Goal: Task Accomplishment & Management: Complete application form

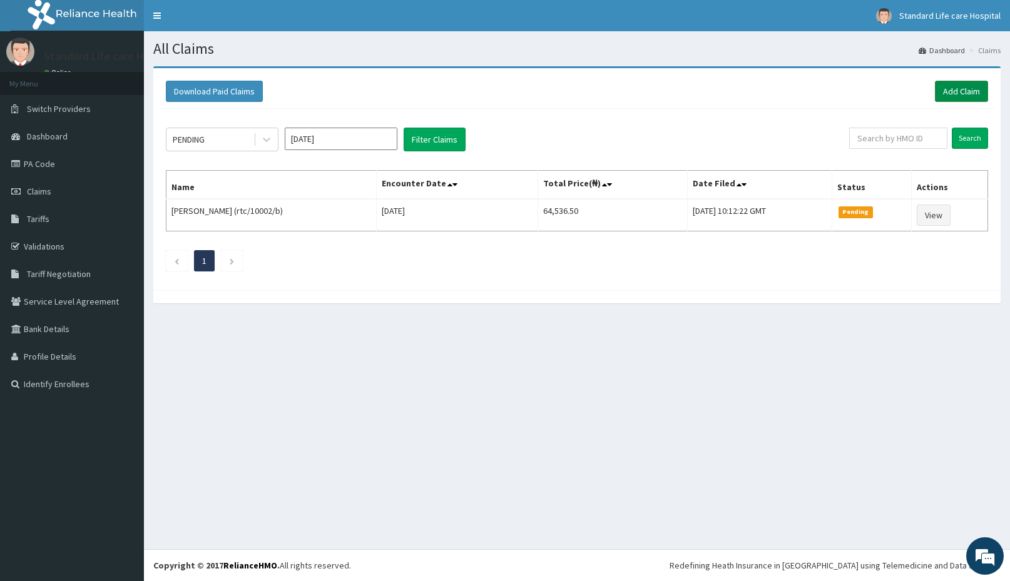
click at [956, 90] on link "Add Claim" at bounding box center [960, 91] width 53 height 21
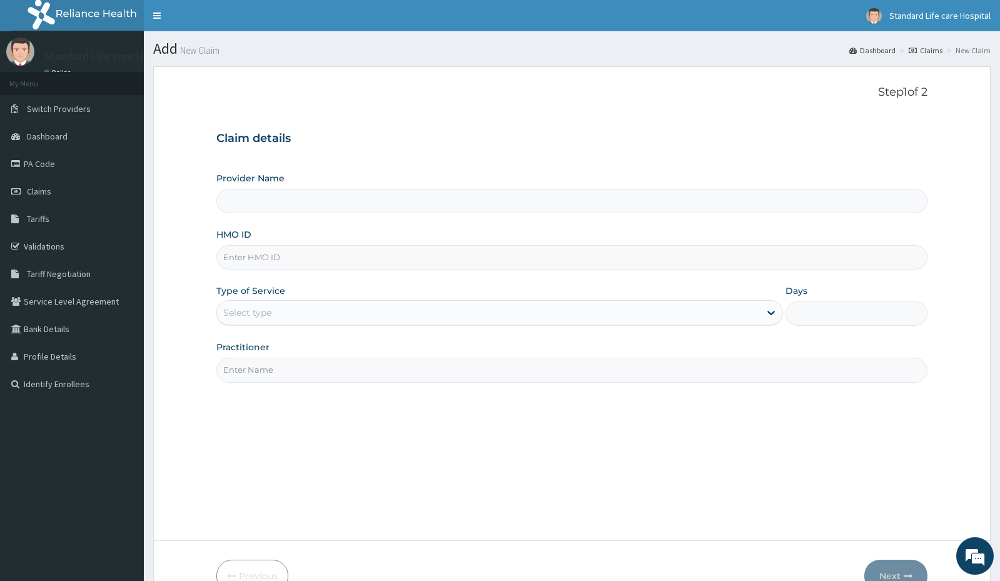
drag, startPoint x: 0, startPoint y: 0, endPoint x: 260, endPoint y: 253, distance: 362.7
click at [260, 253] on input "HMO ID" at bounding box center [571, 257] width 711 height 24
type input "Standard Life Care Hospital"
type input "SPH/10041/A"
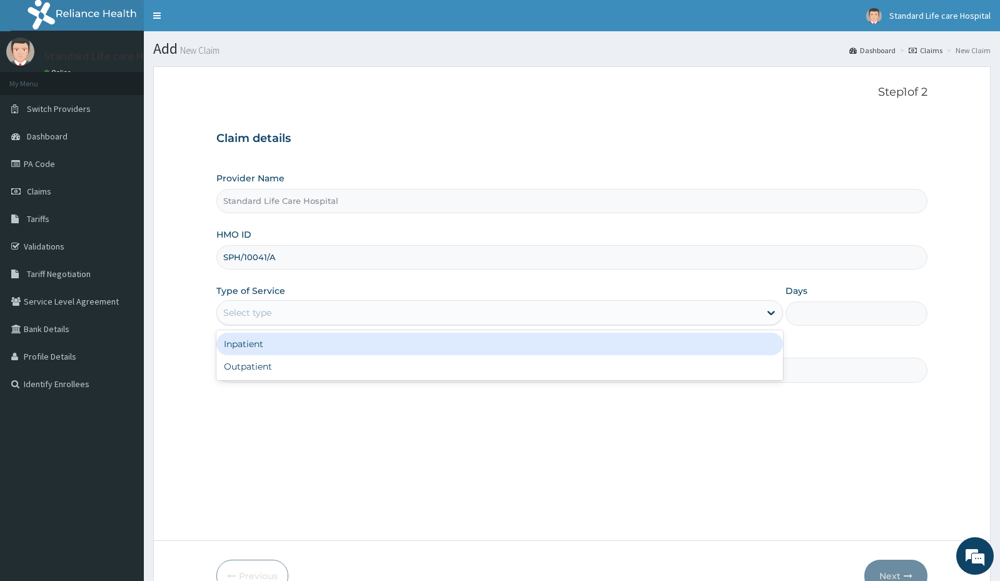
click at [303, 303] on div "Select type" at bounding box center [488, 313] width 543 height 20
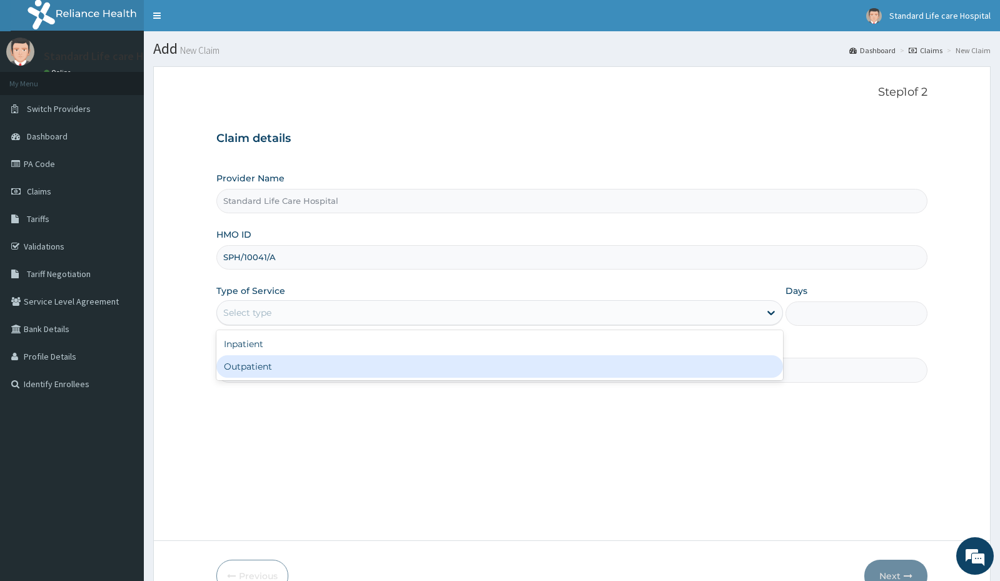
click at [280, 364] on div "Outpatient" at bounding box center [499, 366] width 567 height 23
type input "1"
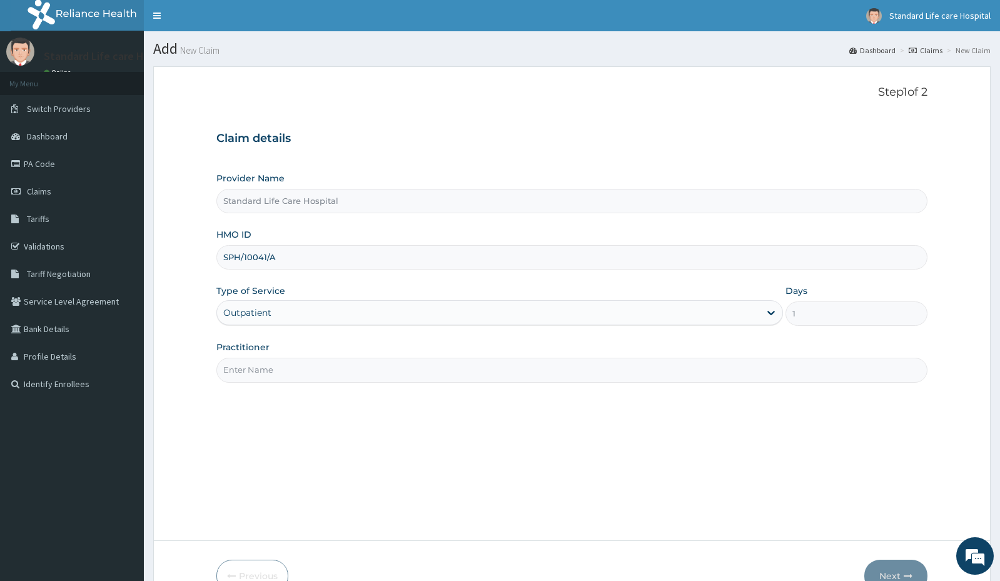
click at [281, 368] on input "Practitioner" at bounding box center [571, 370] width 711 height 24
type input "[PERSON_NAME]"
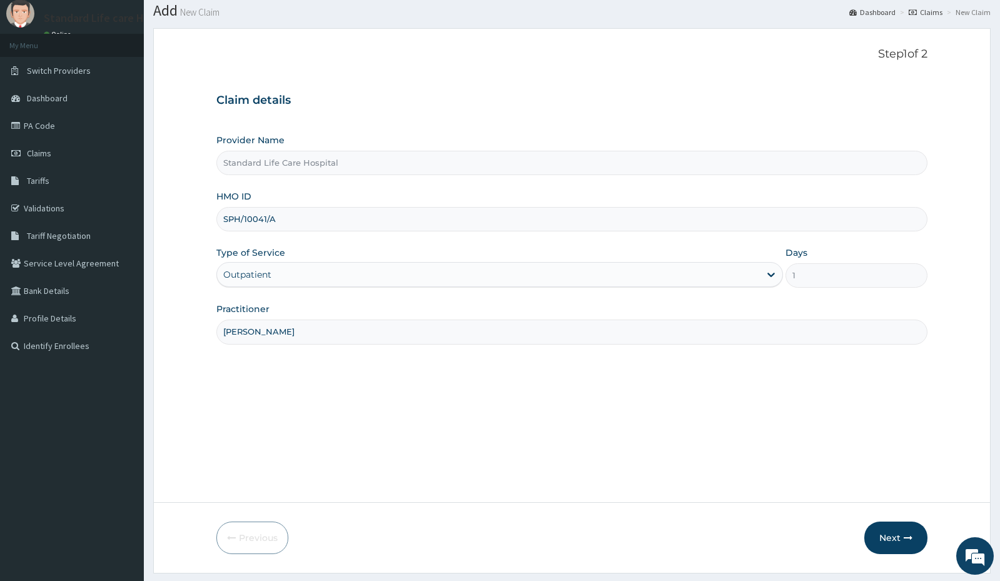
scroll to position [72, 0]
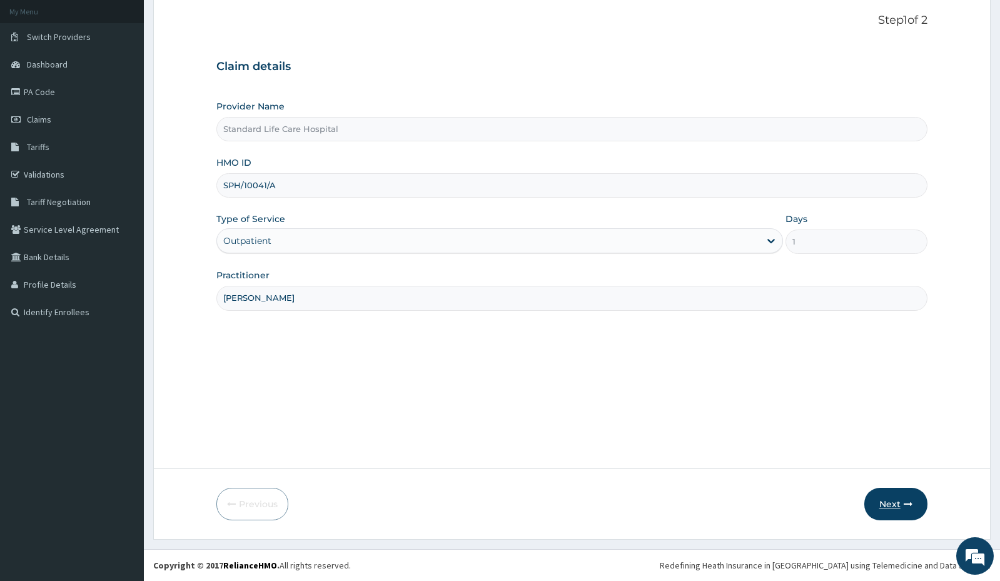
click at [905, 509] on button "Next" at bounding box center [895, 504] width 63 height 33
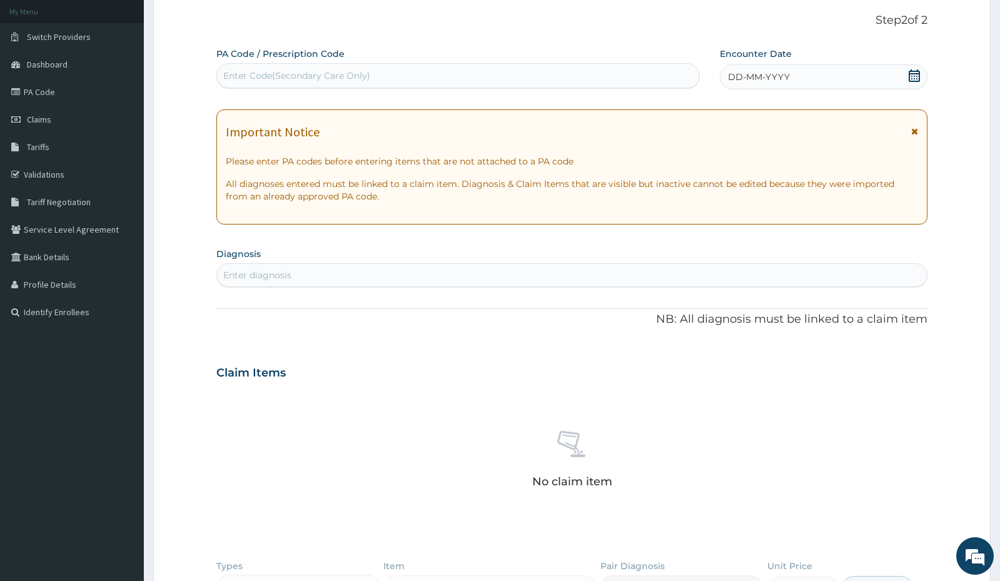
click at [297, 276] on div "Enter diagnosis" at bounding box center [571, 275] width 709 height 20
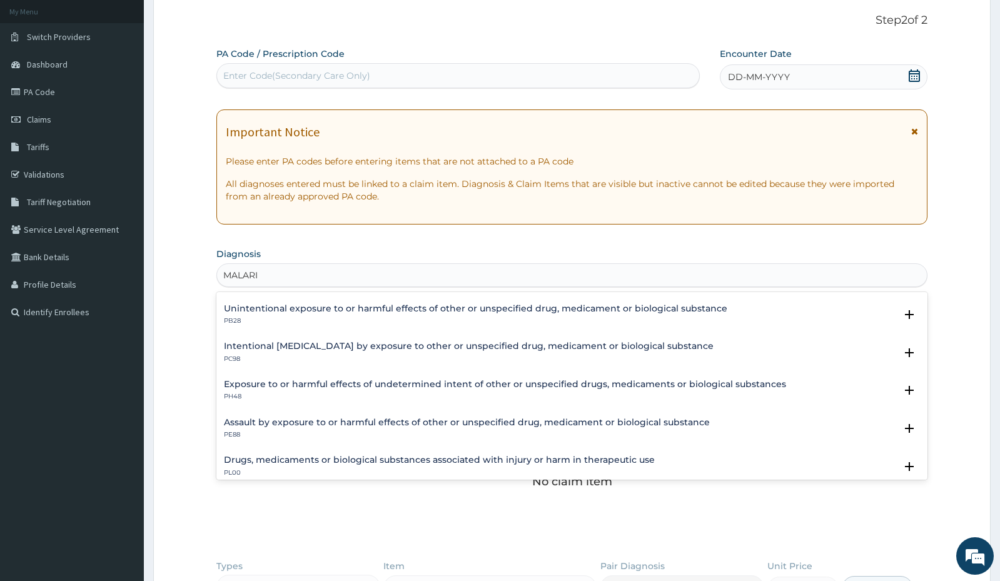
scroll to position [83, 0]
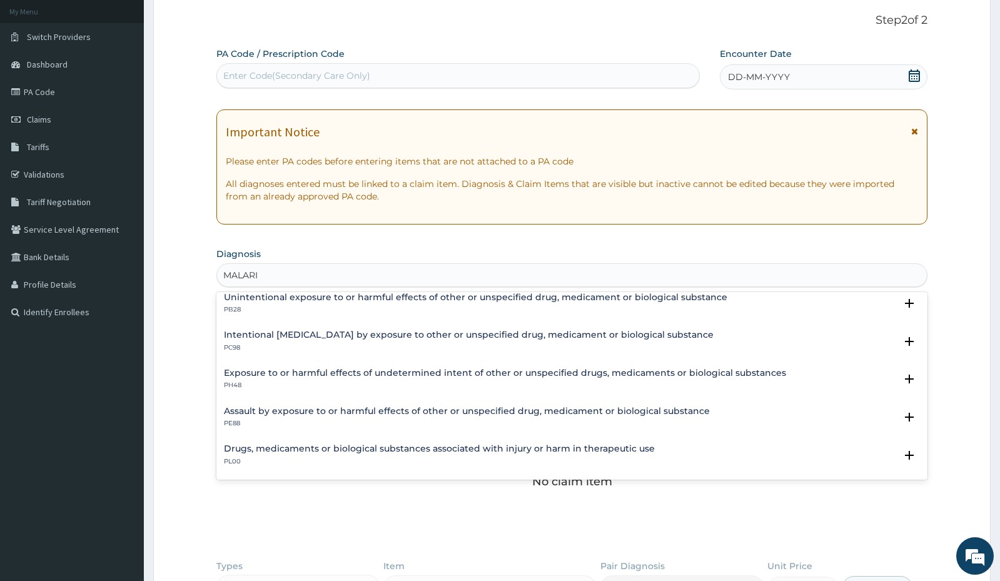
type input "[MEDICAL_DATA]"
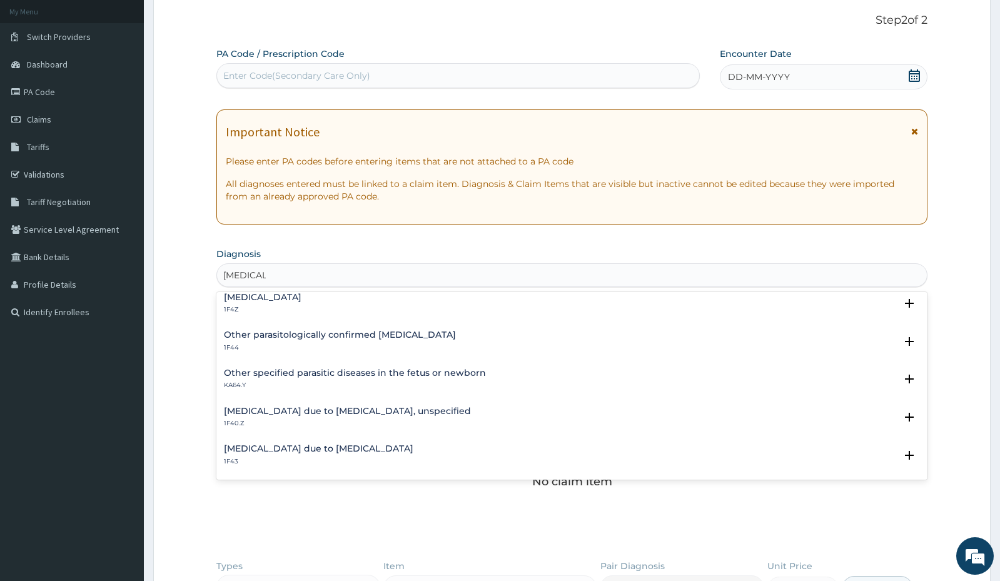
click at [260, 307] on p "1F4Z" at bounding box center [263, 309] width 78 height 9
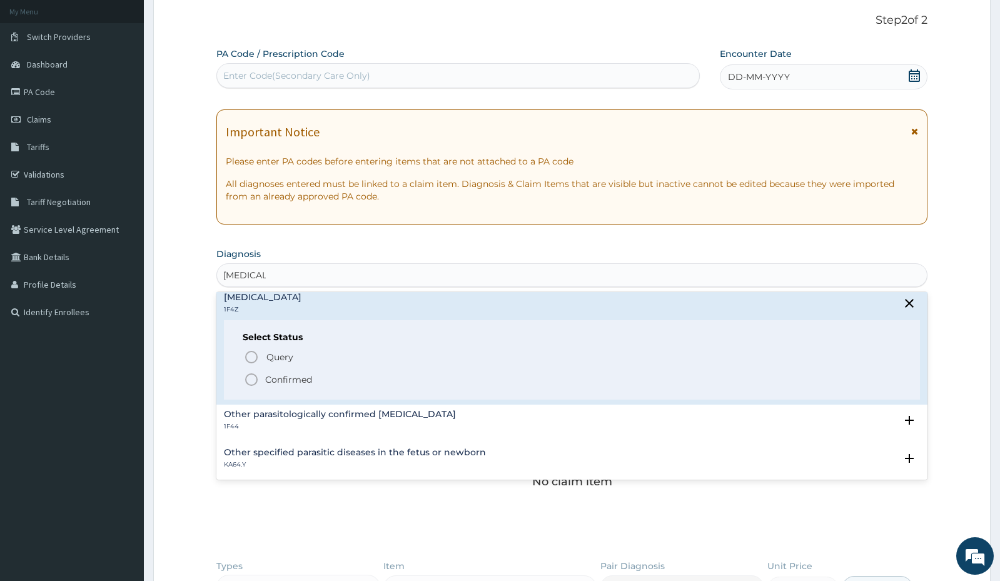
click at [260, 376] on span "Confirmed" at bounding box center [572, 379] width 657 height 15
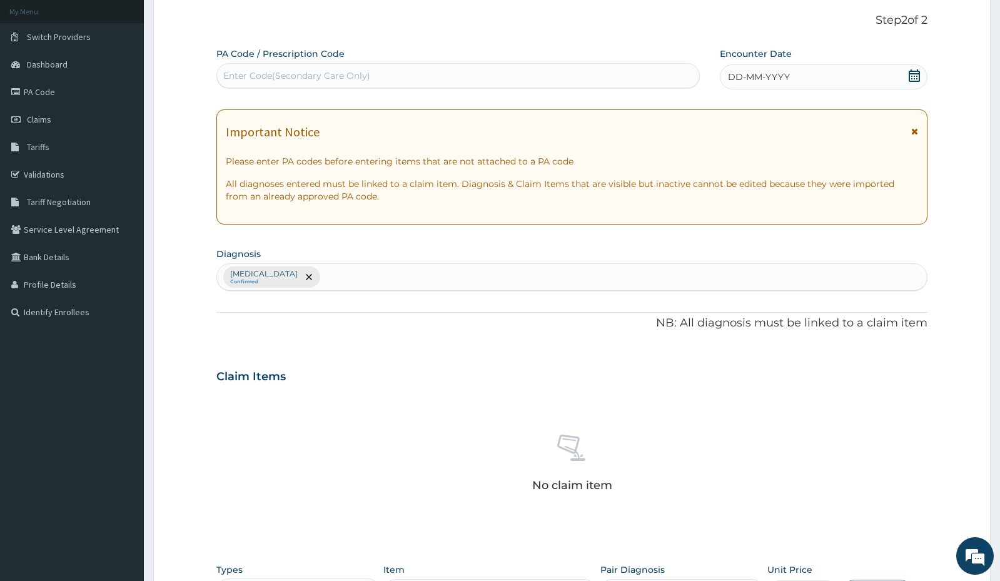
click at [362, 283] on div "[MEDICAL_DATA] Confirmed" at bounding box center [571, 277] width 709 height 26
click at [365, 275] on div "[MEDICAL_DATA] Confirmed" at bounding box center [571, 277] width 709 height 26
type input "UPPER"
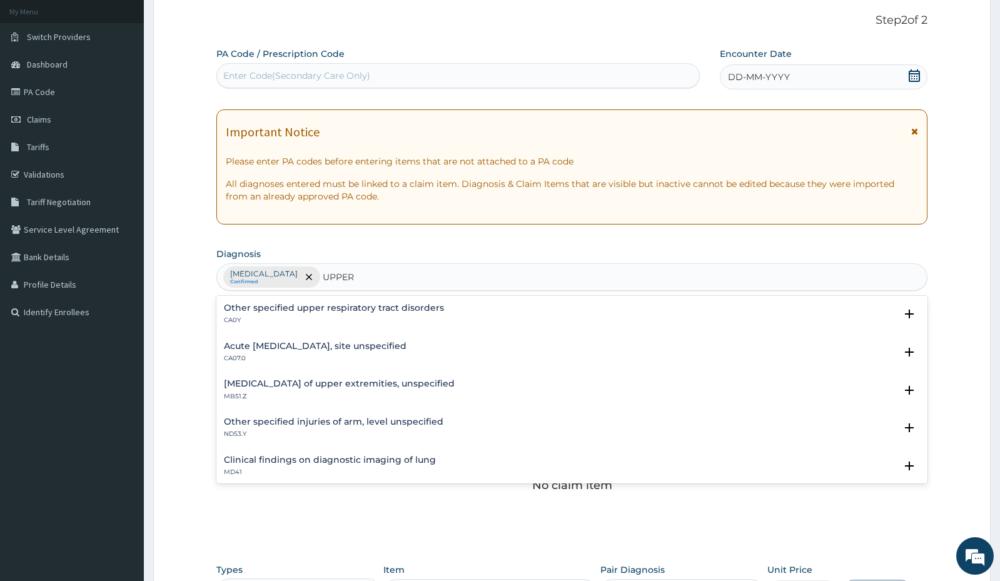
click at [358, 339] on div "Acute [MEDICAL_DATA], site unspecified CA07.0 Select Status Query Query covers …" at bounding box center [571, 356] width 711 height 38
click at [354, 351] on h4 "Acute [MEDICAL_DATA], site unspecified" at bounding box center [315, 346] width 183 height 9
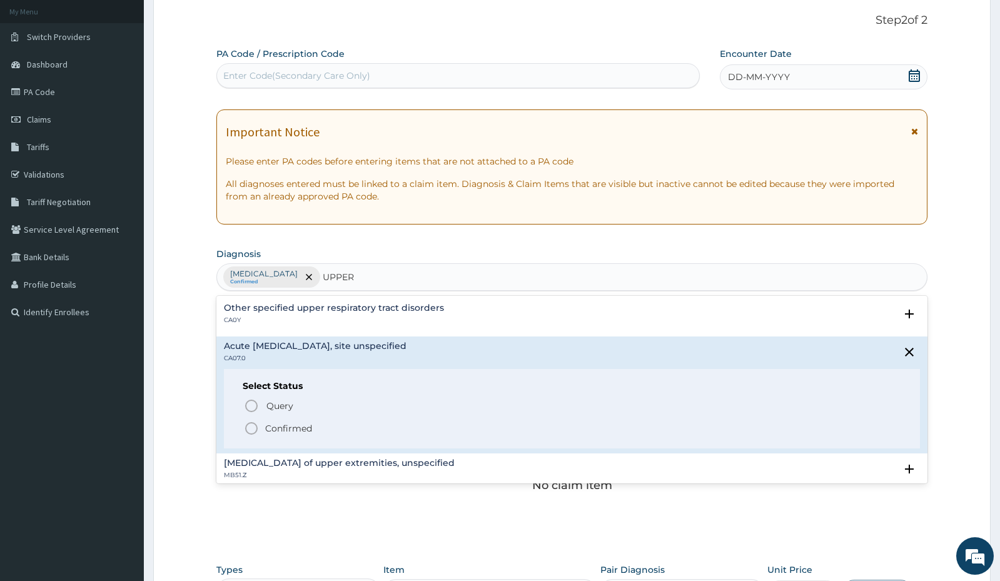
click at [318, 421] on span "Confirmed" at bounding box center [572, 428] width 657 height 15
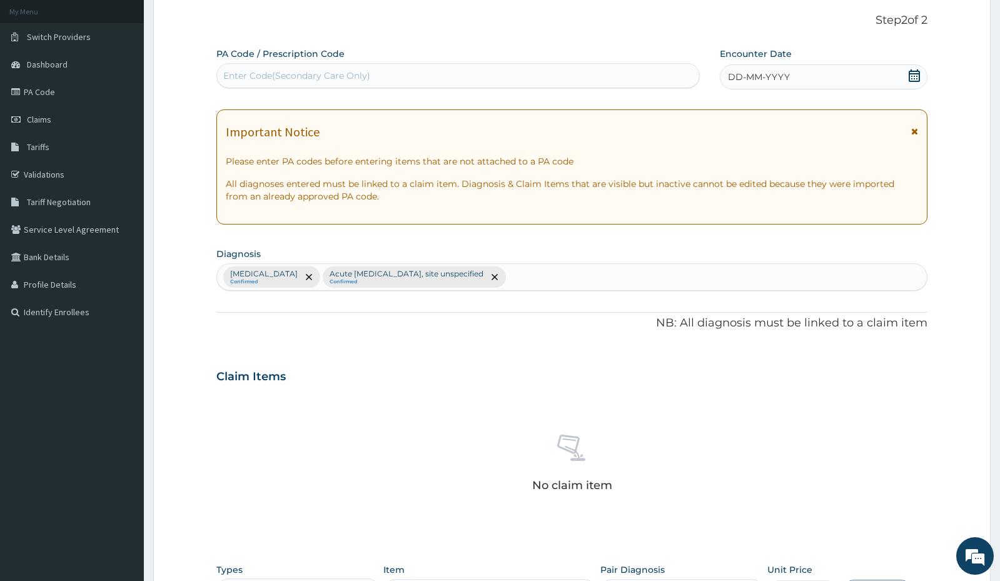
scroll to position [260, 0]
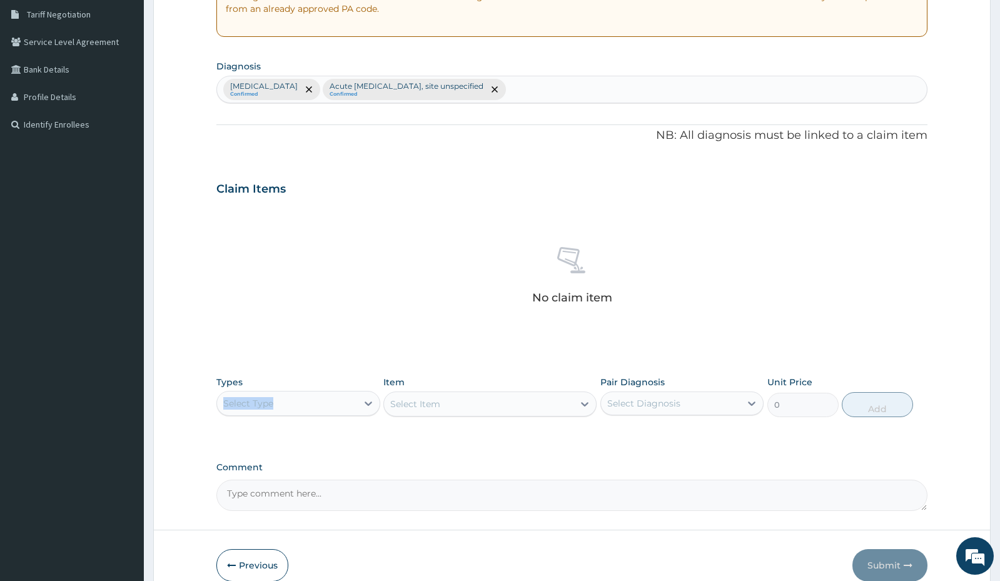
click at [326, 400] on div "Types Select Type" at bounding box center [297, 396] width 163 height 41
drag, startPoint x: 326, startPoint y: 400, endPoint x: 352, endPoint y: 408, distance: 26.7
click at [343, 404] on div "Select Type" at bounding box center [286, 403] width 139 height 20
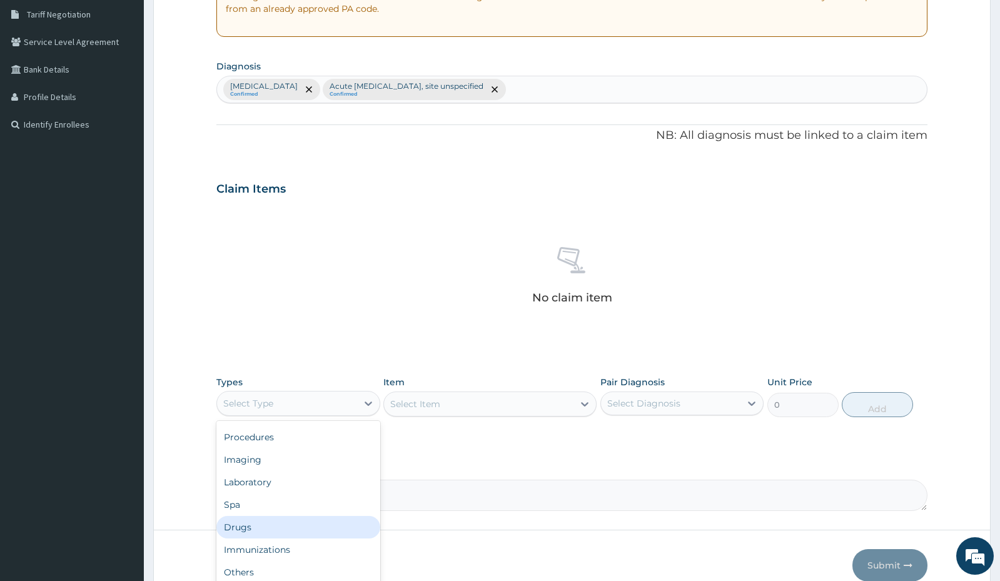
scroll to position [0, 0]
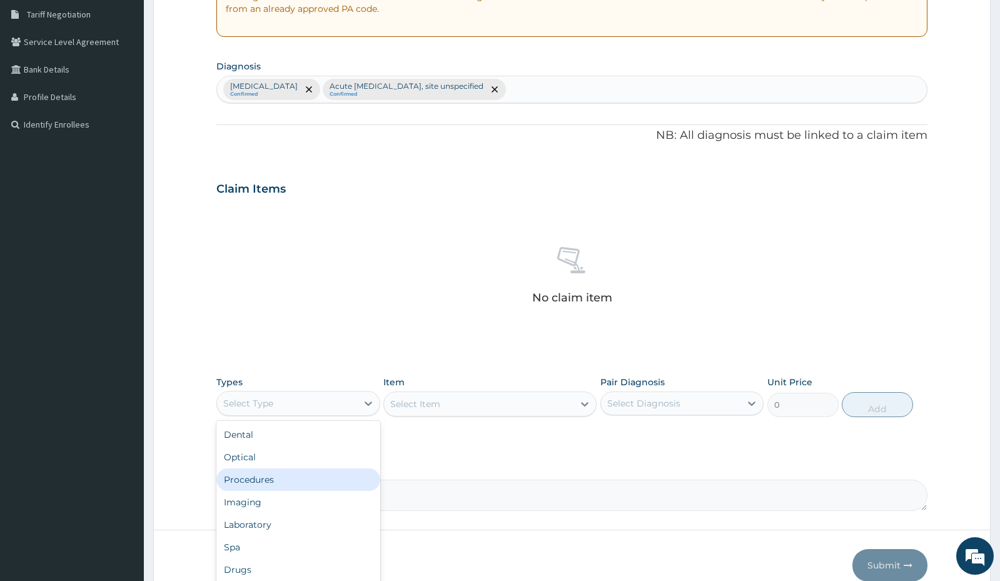
click at [265, 482] on div "Procedures" at bounding box center [297, 479] width 163 height 23
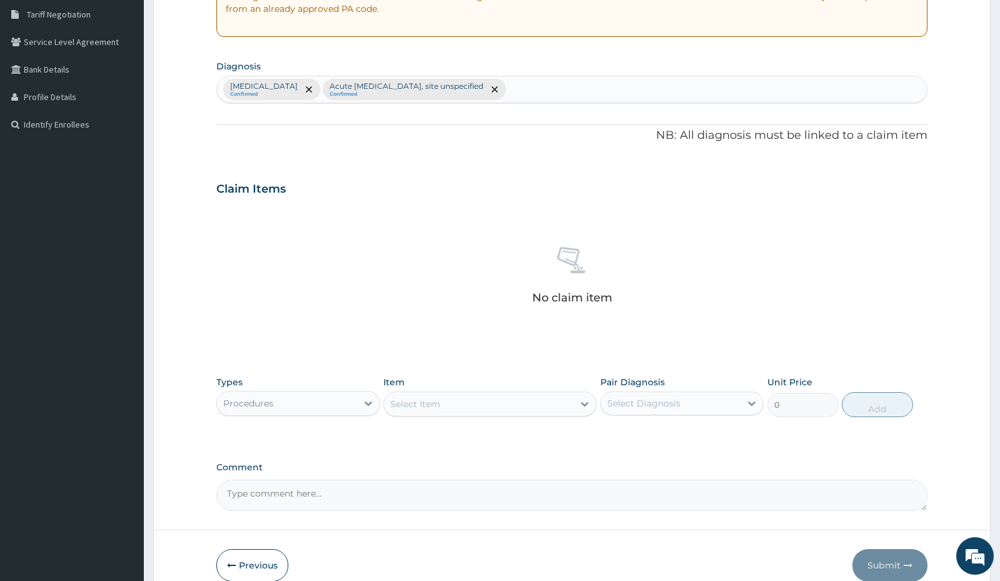
click at [445, 404] on div "Select Item" at bounding box center [479, 404] width 190 height 20
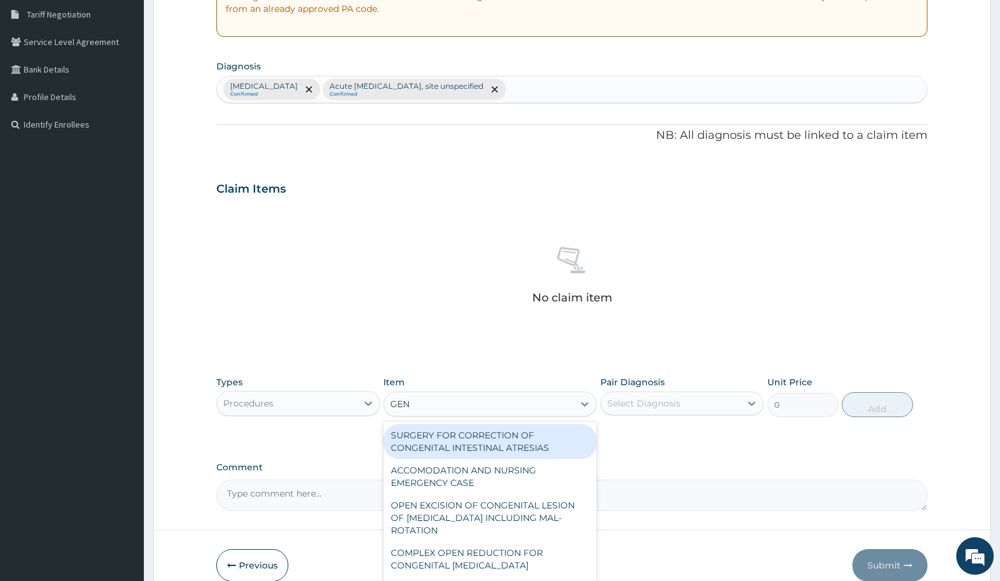
type input "GENE"
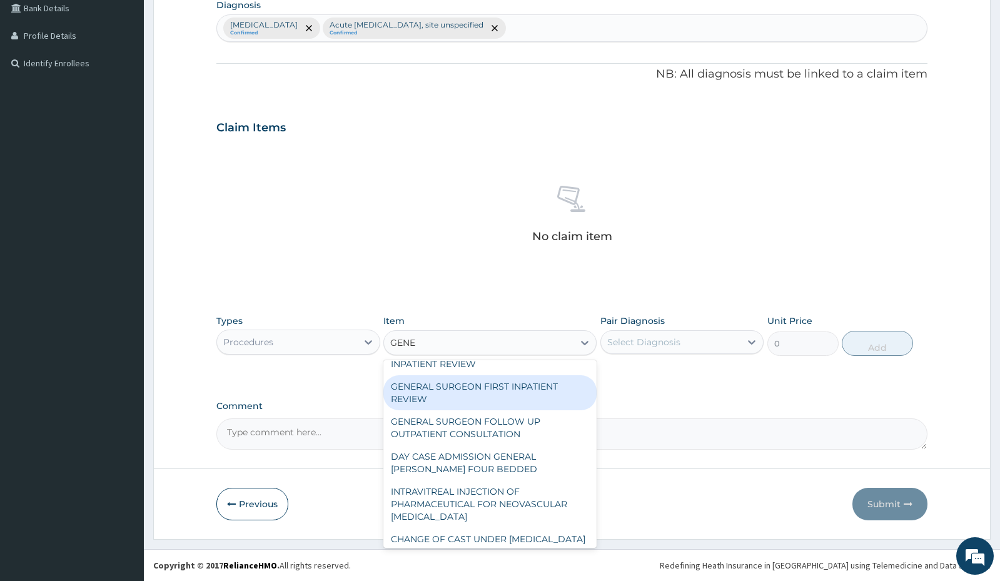
scroll to position [203, 0]
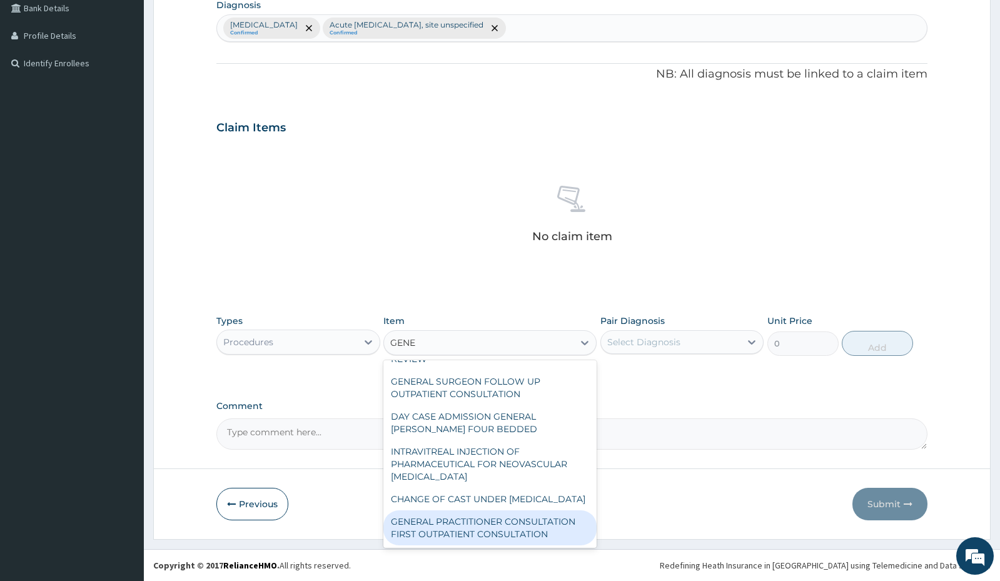
click at [458, 534] on div "GENERAL PRACTITIONER CONSULTATION FIRST OUTPATIENT CONSULTATION" at bounding box center [489, 527] width 213 height 35
type input "3000"
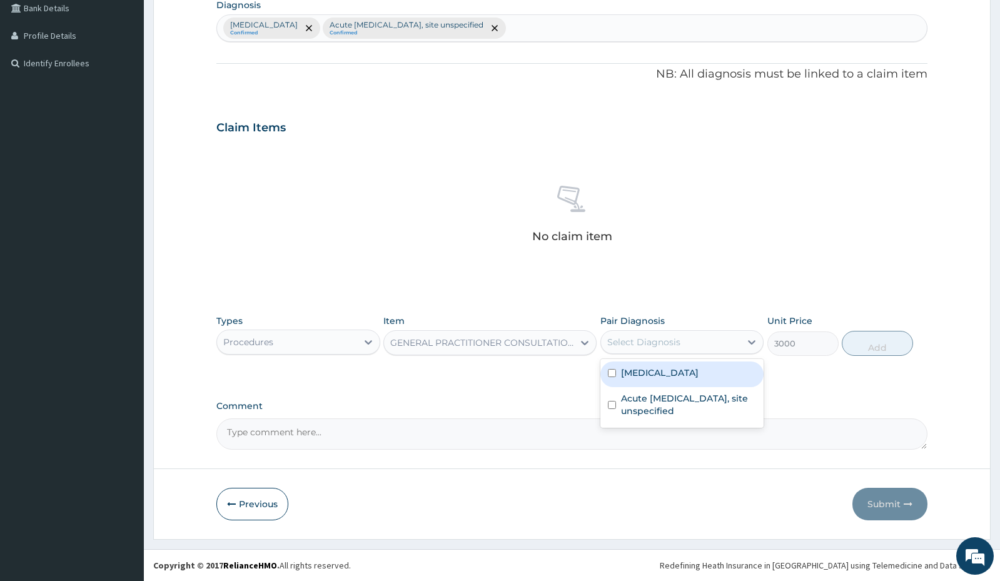
click at [660, 343] on div "Select Diagnosis" at bounding box center [643, 342] width 73 height 13
click at [612, 375] on input "checkbox" at bounding box center [612, 373] width 8 height 8
checkbox input "true"
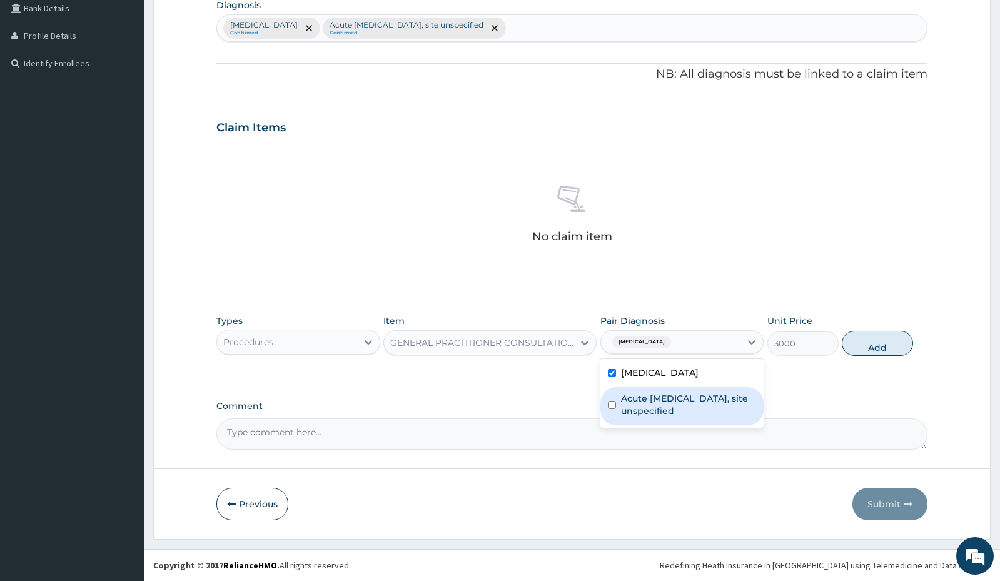
click at [616, 405] on div "Acute [MEDICAL_DATA], site unspecified" at bounding box center [681, 406] width 163 height 38
checkbox input "true"
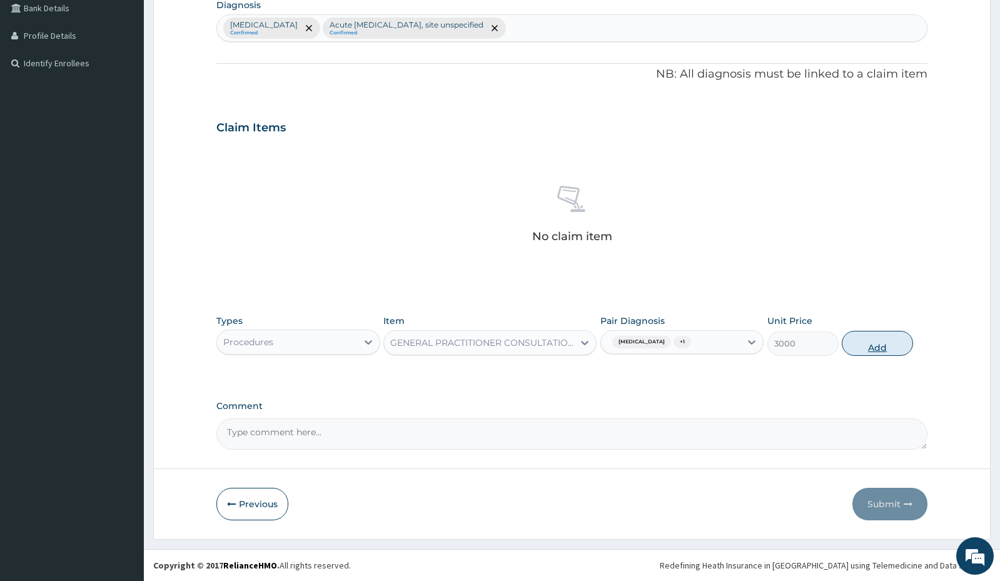
click at [870, 345] on button "Add" at bounding box center [877, 343] width 71 height 25
type input "0"
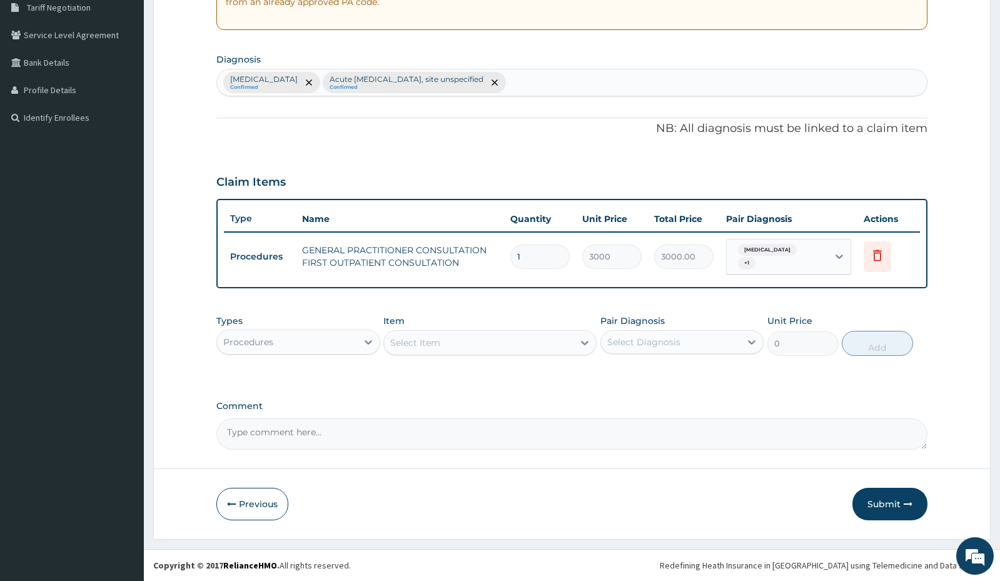
click at [602, 82] on div "[MEDICAL_DATA] Confirmed Acute [MEDICAL_DATA], site unspecified Confirmed" at bounding box center [571, 82] width 709 height 26
type input "HYPER"
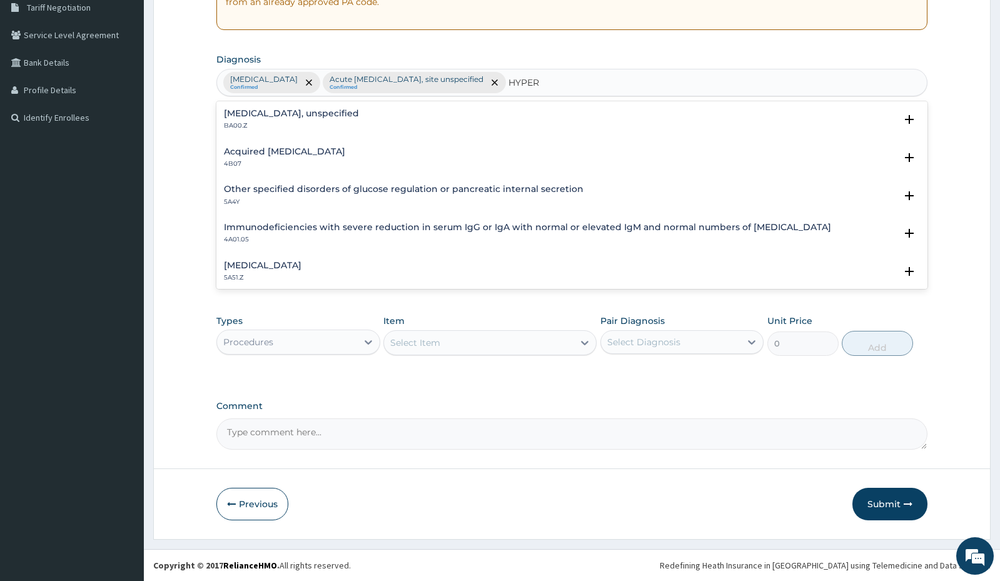
click at [519, 126] on div "[MEDICAL_DATA], unspecified BA00.Z" at bounding box center [572, 120] width 696 height 22
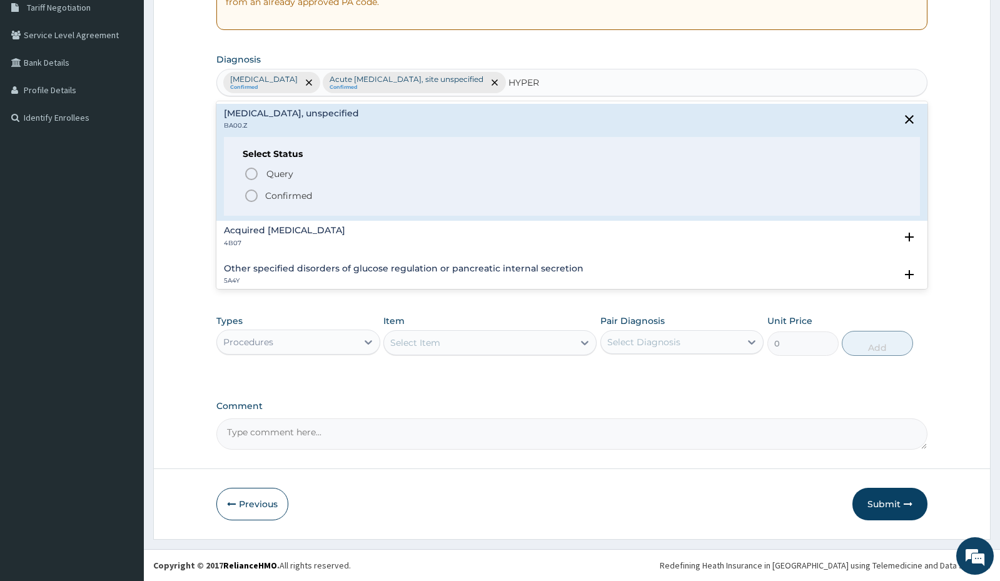
click at [276, 196] on p "Confirmed" at bounding box center [288, 196] width 47 height 13
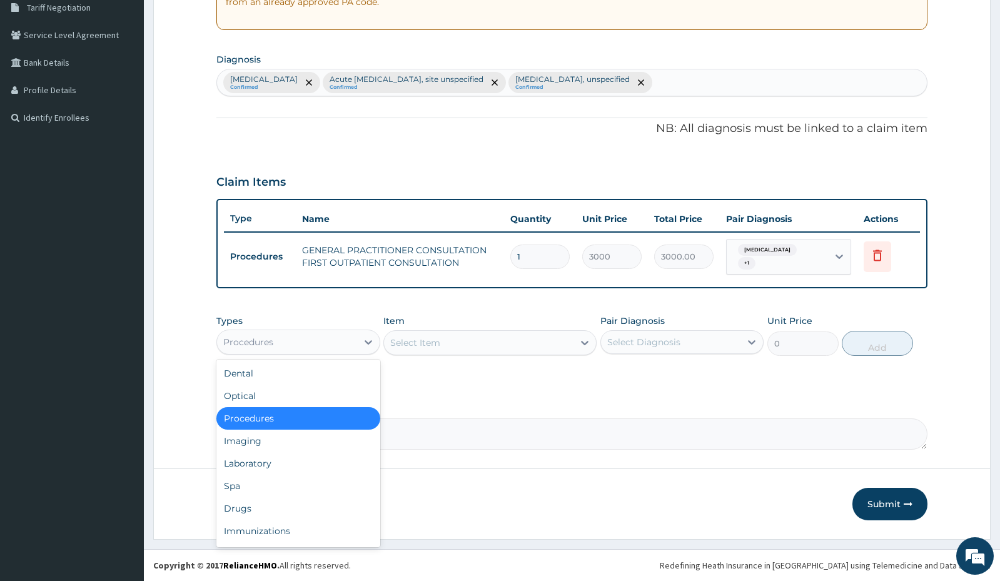
click at [250, 335] on div "Procedures" at bounding box center [286, 342] width 139 height 20
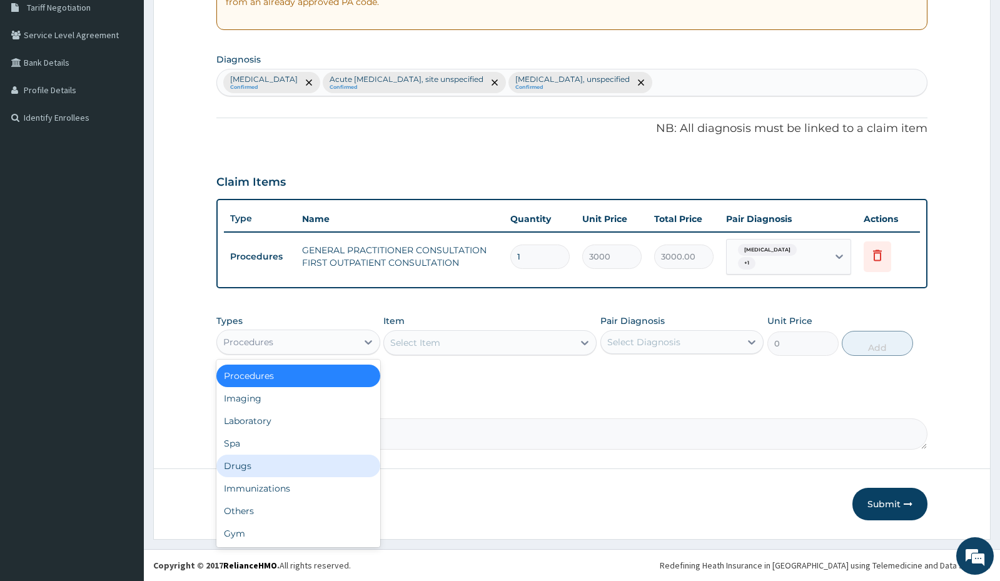
click at [265, 467] on div "Drugs" at bounding box center [297, 466] width 163 height 23
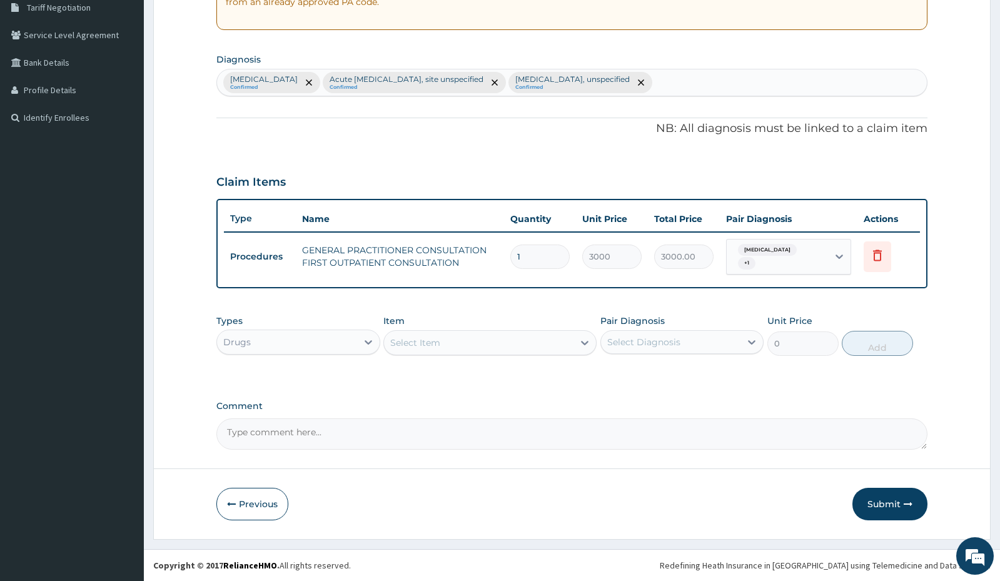
click at [442, 340] on div "Select Item" at bounding box center [479, 343] width 190 height 20
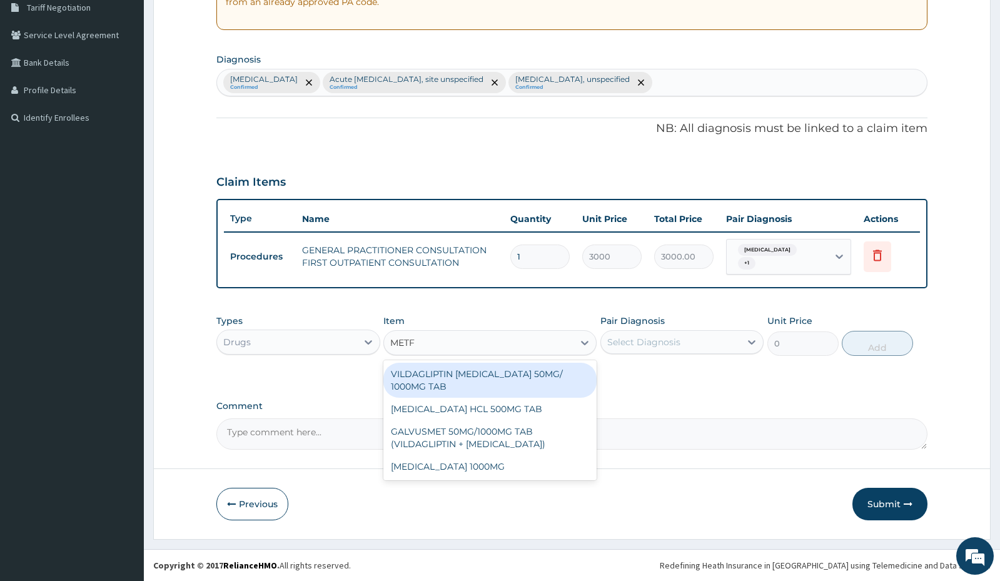
type input "METFO"
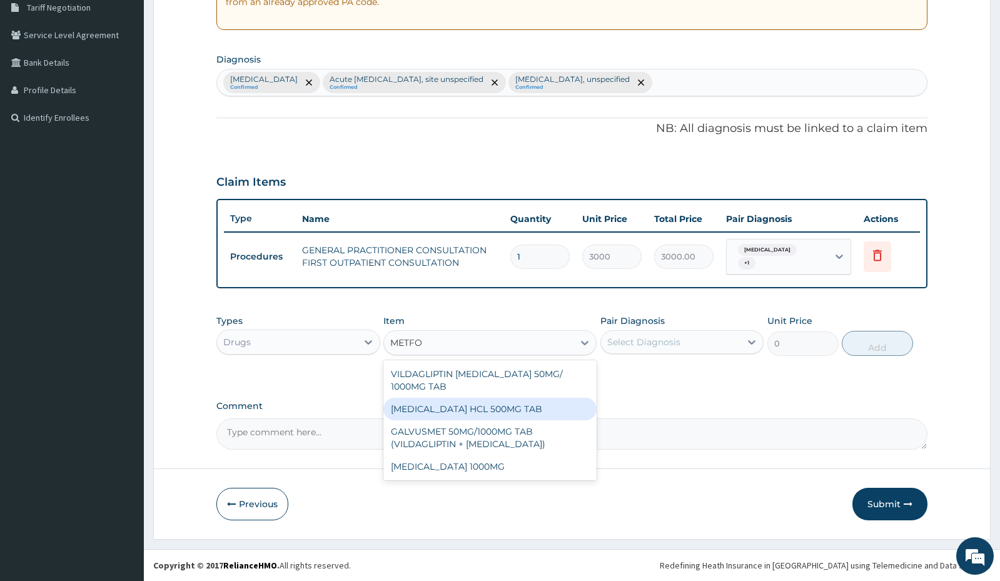
click at [452, 410] on div "[MEDICAL_DATA] HCL 500MG TAB" at bounding box center [489, 409] width 213 height 23
type input "52.5"
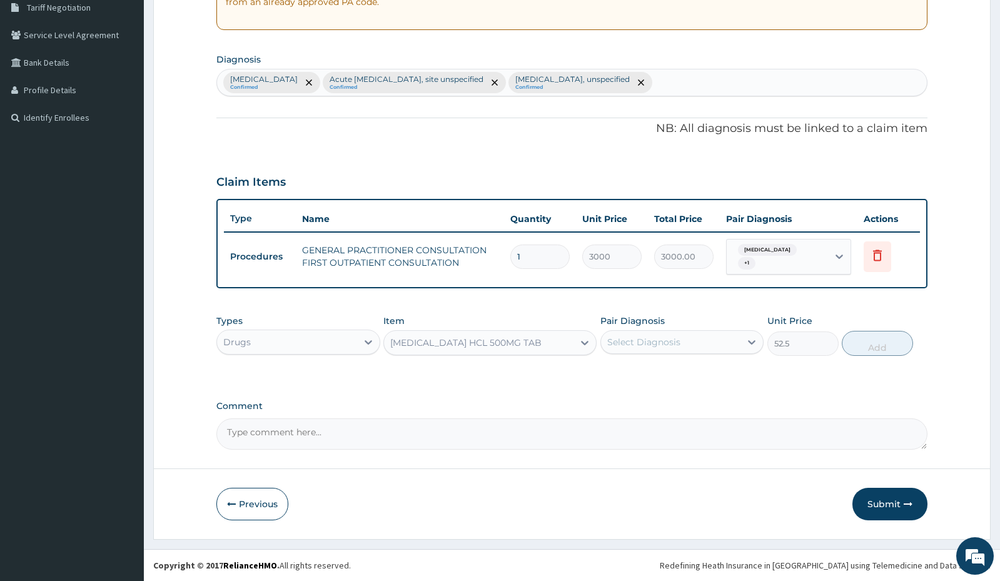
click at [631, 344] on div "Select Diagnosis" at bounding box center [643, 342] width 73 height 13
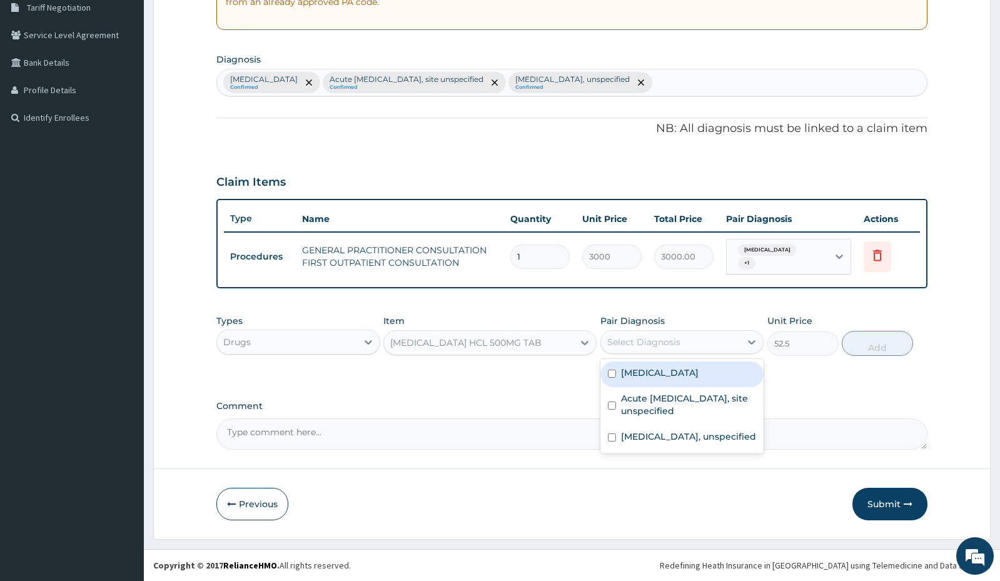
click at [613, 375] on input "checkbox" at bounding box center [612, 374] width 8 height 8
checkbox input "true"
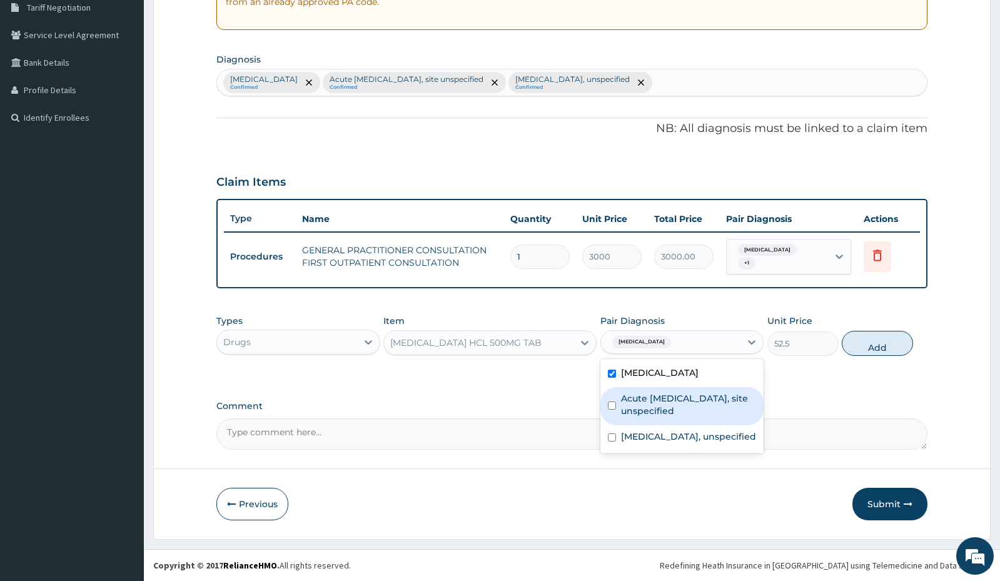
click at [613, 405] on input "checkbox" at bounding box center [612, 406] width 8 height 8
checkbox input "true"
click at [891, 343] on button "Add" at bounding box center [877, 343] width 71 height 25
type input "0"
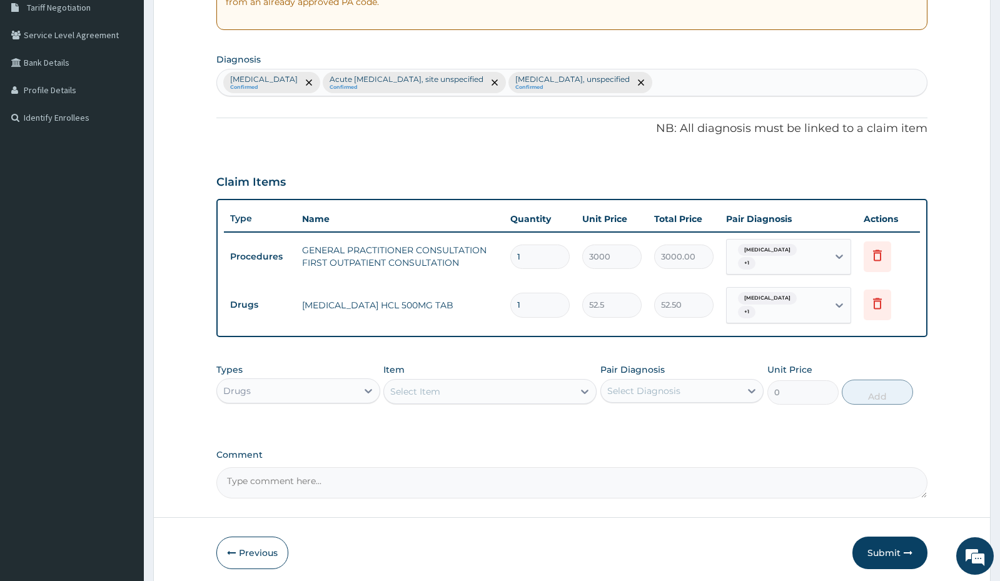
click at [542, 311] on input "1" at bounding box center [539, 305] width 59 height 24
click at [534, 305] on input "1" at bounding box center [539, 305] width 59 height 24
type input "0.00"
type input "5"
type input "262.50"
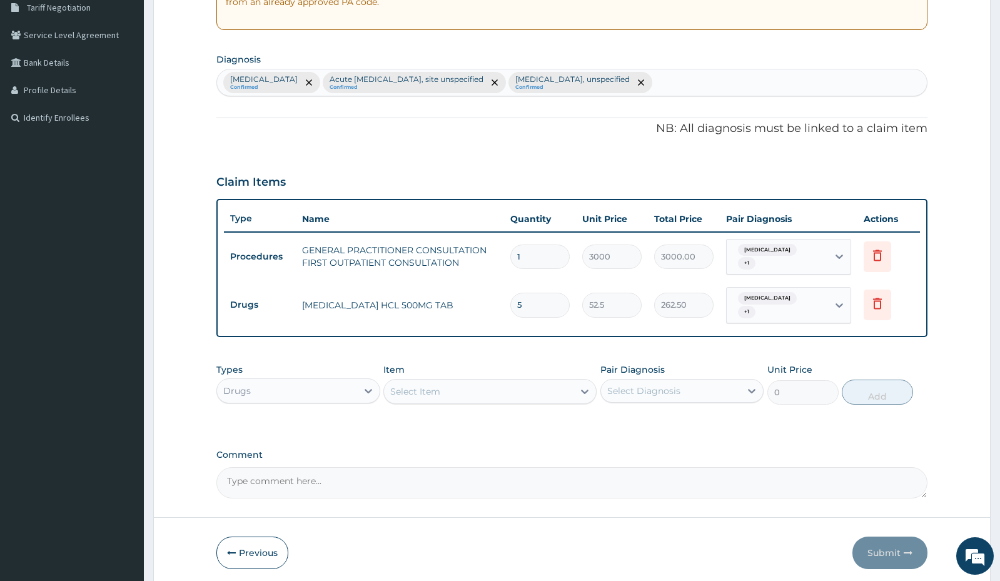
type input "56"
type input "2940.00"
type input "56"
click at [438, 393] on div "Select Item" at bounding box center [415, 391] width 50 height 13
type input "GLUME"
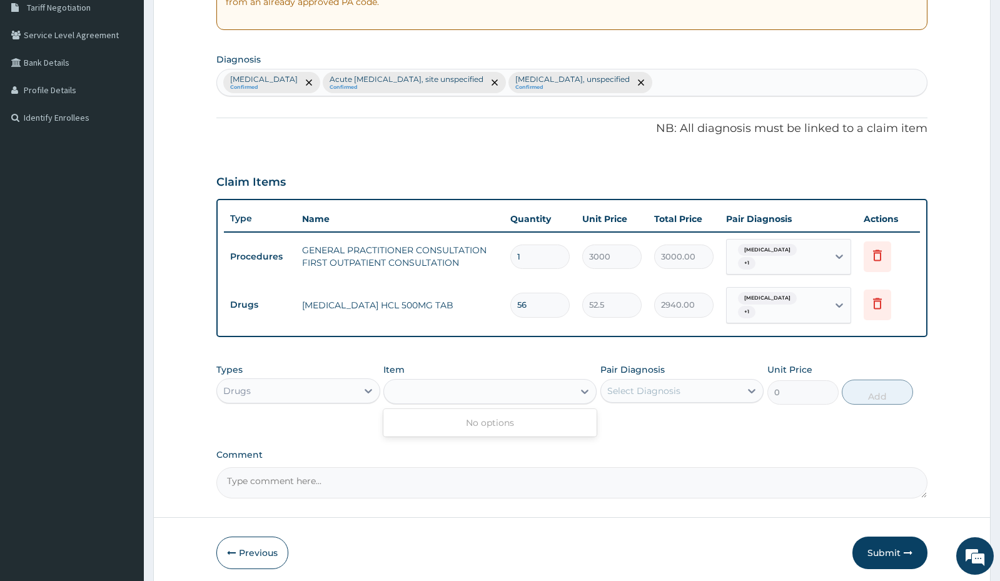
click at [437, 393] on div "GLUME" at bounding box center [479, 392] width 190 height 20
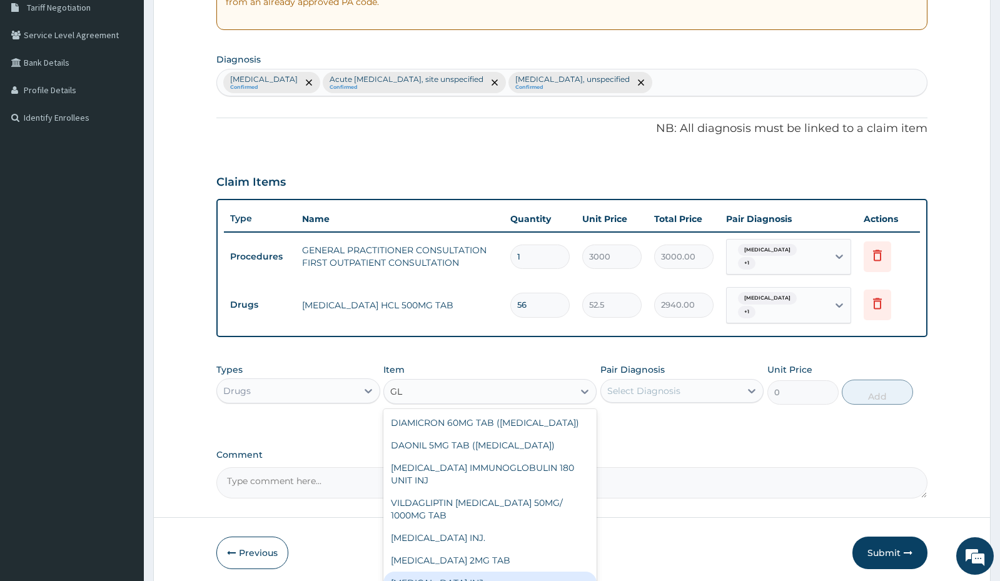
type input "GLI"
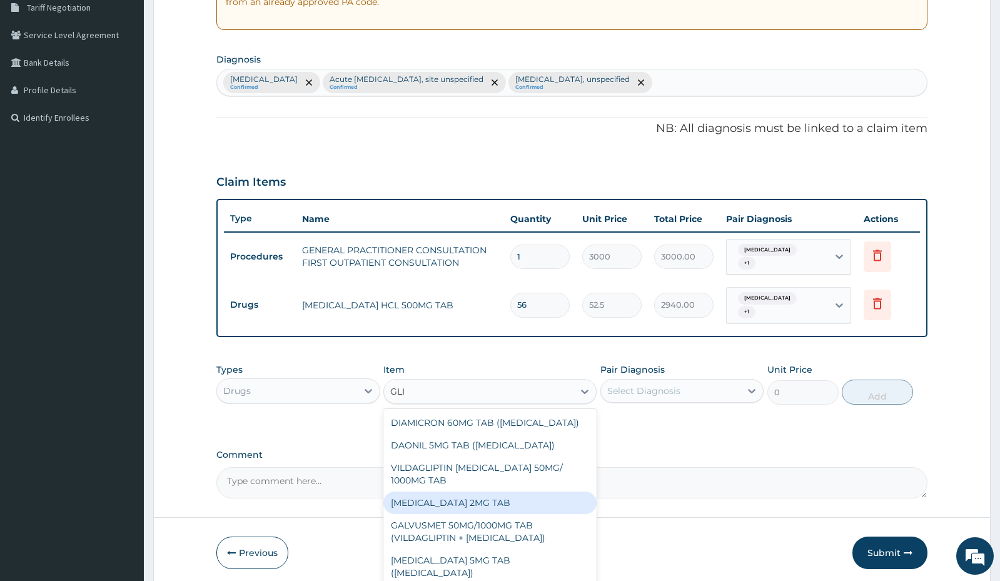
click at [448, 507] on div "[MEDICAL_DATA] 2MG TAB" at bounding box center [489, 503] width 213 height 23
type input "81.64"
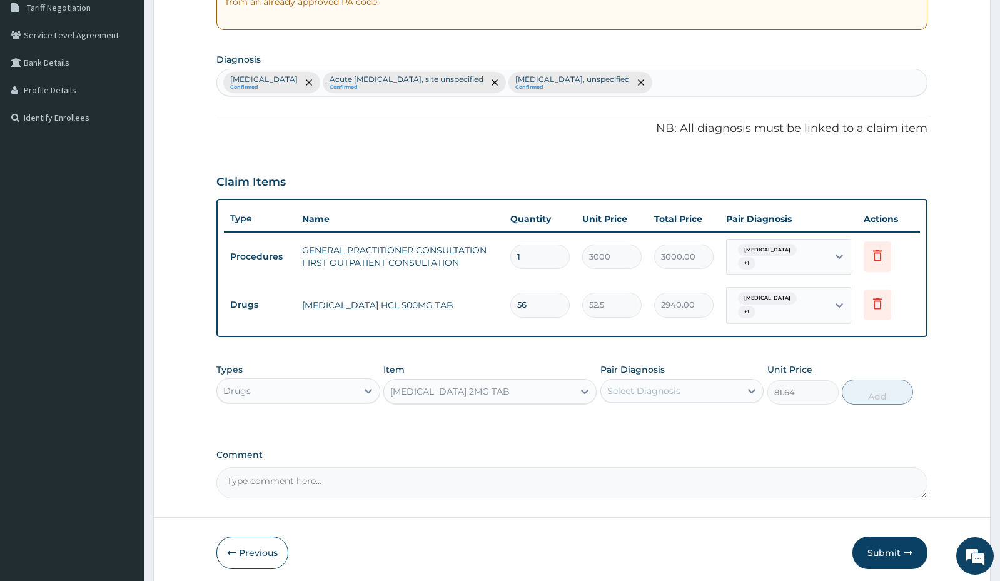
click at [639, 388] on div "Select Diagnosis" at bounding box center [643, 391] width 73 height 13
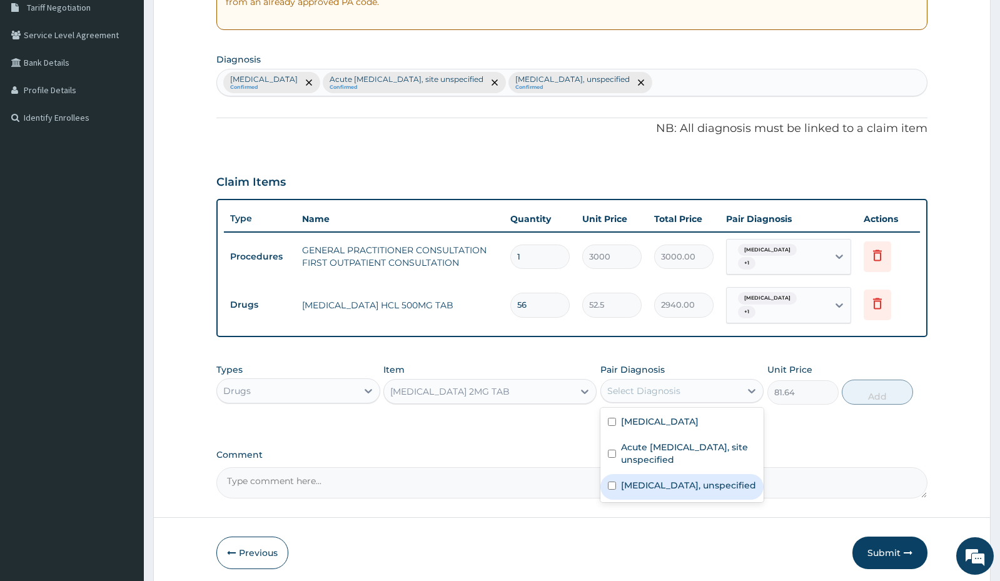
click at [614, 486] on div "[MEDICAL_DATA], unspecified" at bounding box center [681, 487] width 163 height 26
checkbox input "true"
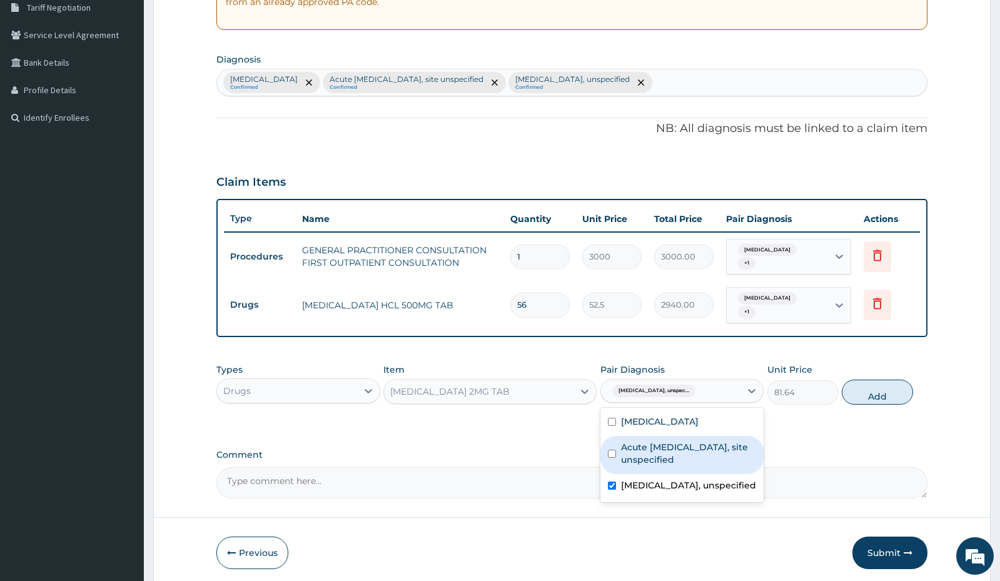
click at [614, 451] on input "checkbox" at bounding box center [612, 454] width 8 height 8
checkbox input "true"
click at [879, 390] on button "Add" at bounding box center [877, 392] width 71 height 25
type input "0"
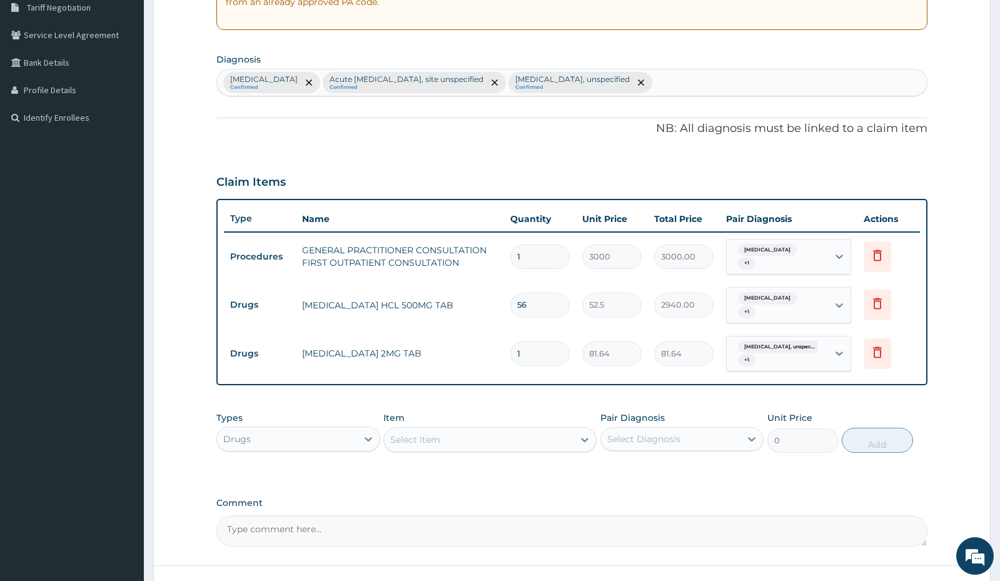
click at [537, 360] on input "1" at bounding box center [539, 354] width 59 height 24
type input "0.00"
type input "2"
type input "163.28"
type input "28"
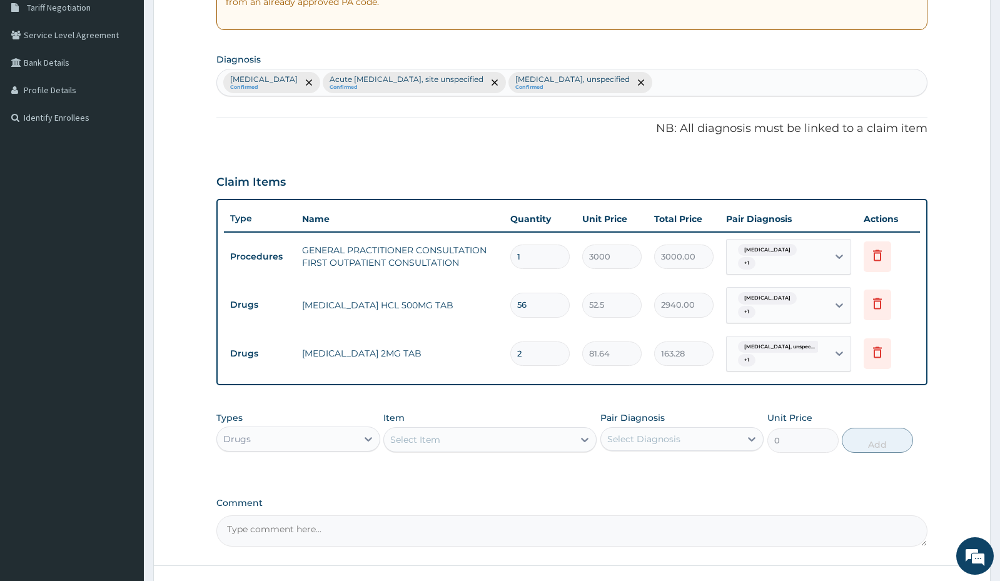
type input "2285.92"
type input "28"
click at [448, 443] on div "Select Item" at bounding box center [479, 440] width 190 height 20
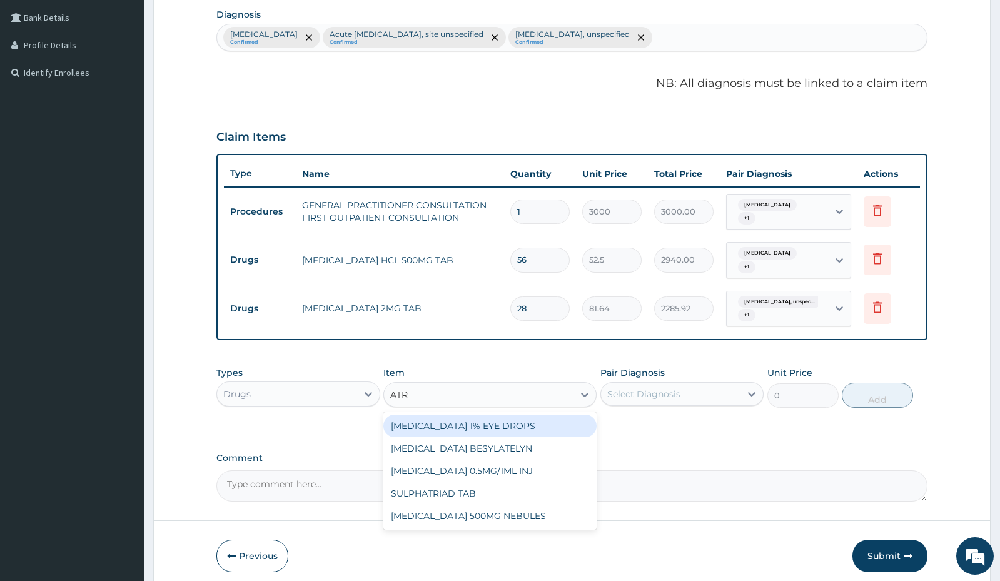
scroll to position [329, 0]
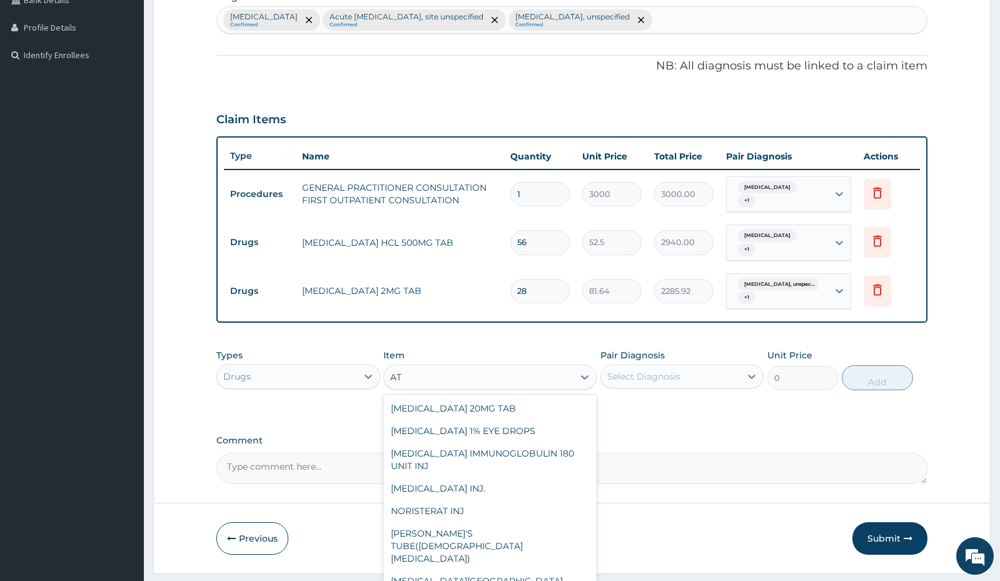
type input "ATO"
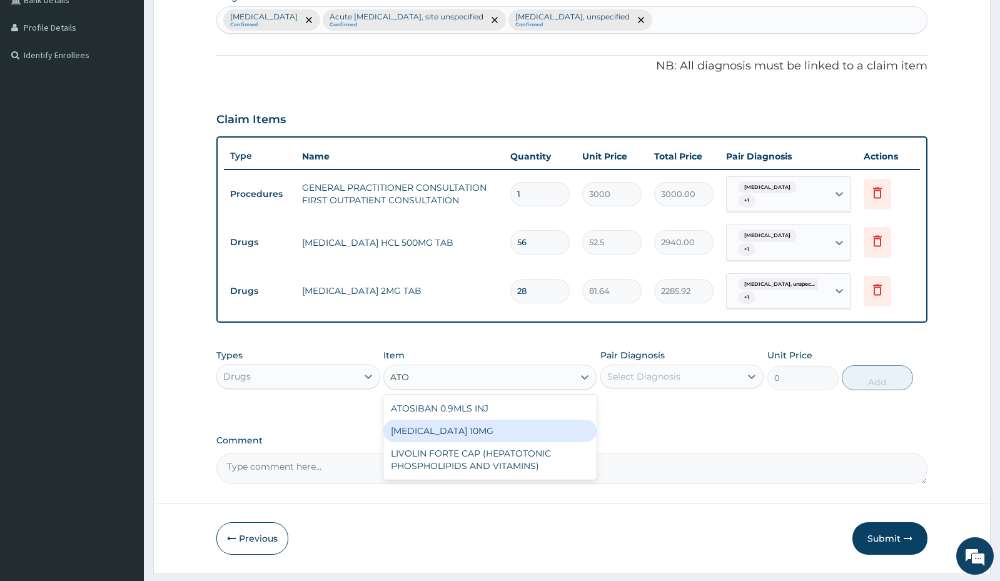
click at [469, 433] on div "[MEDICAL_DATA] 10MG" at bounding box center [489, 431] width 213 height 23
type input "78.75"
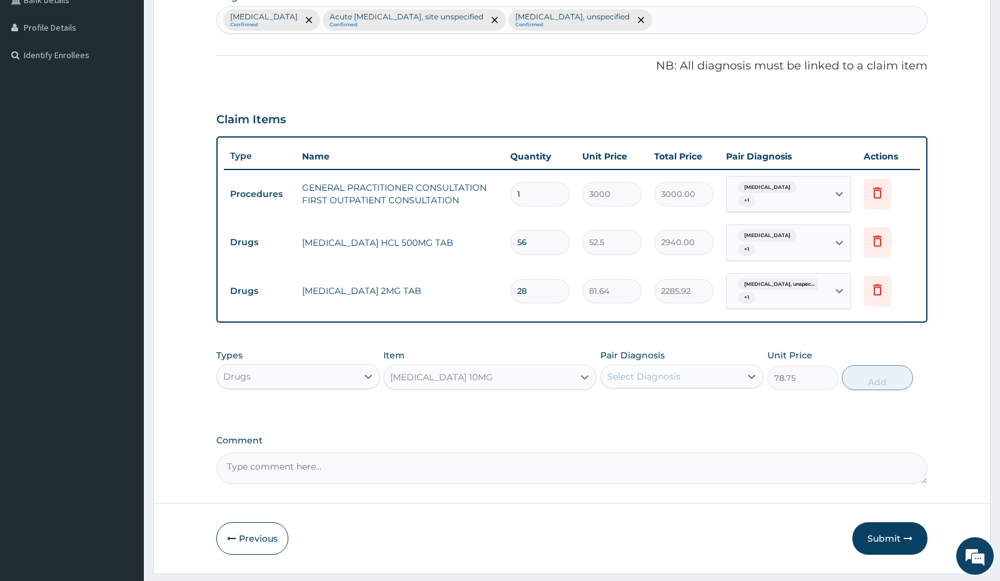
click at [632, 380] on div "Select Diagnosis" at bounding box center [643, 376] width 73 height 13
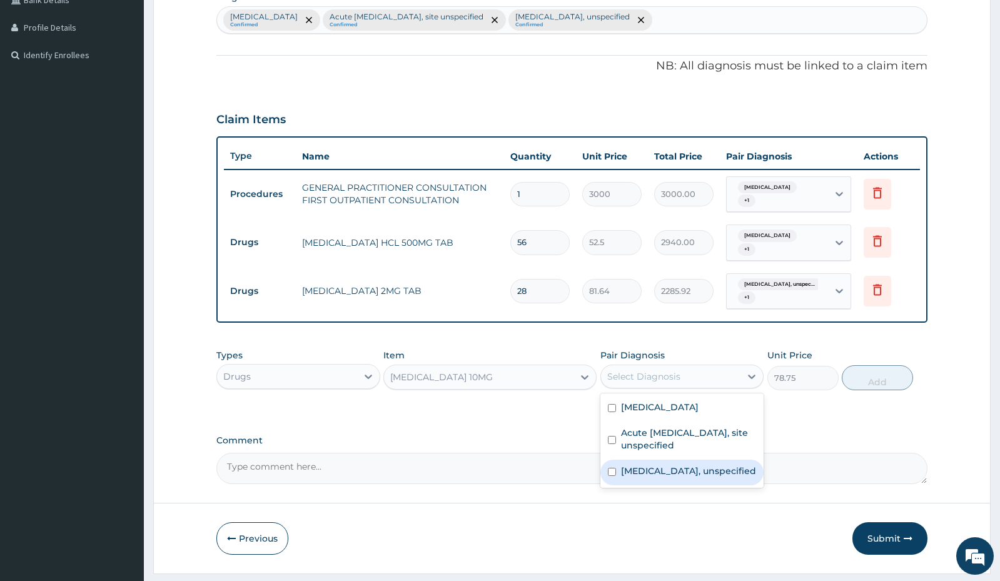
click at [633, 477] on label "[MEDICAL_DATA], unspecified" at bounding box center [688, 471] width 135 height 13
checkbox input "true"
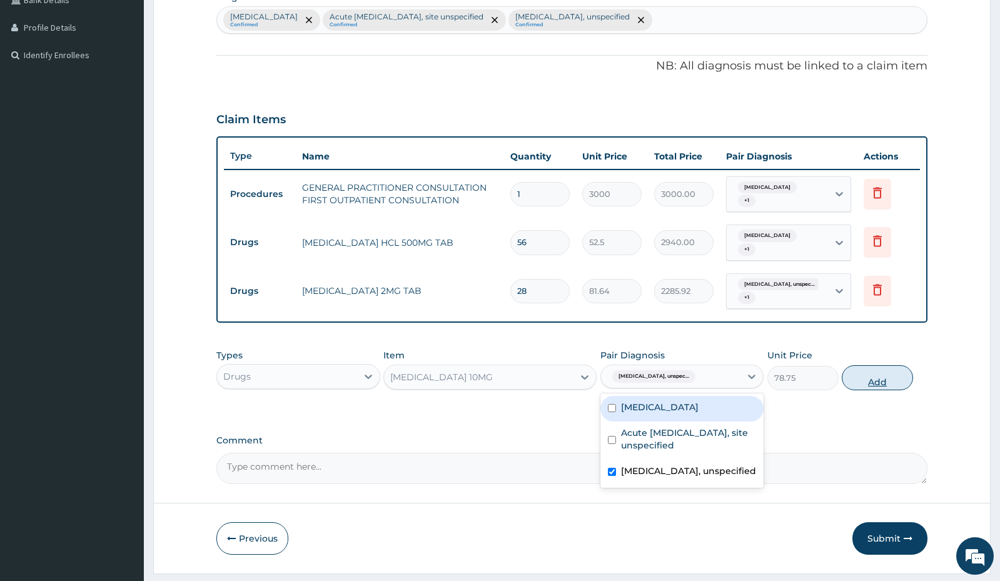
click at [882, 378] on button "Add" at bounding box center [877, 377] width 71 height 25
type input "0"
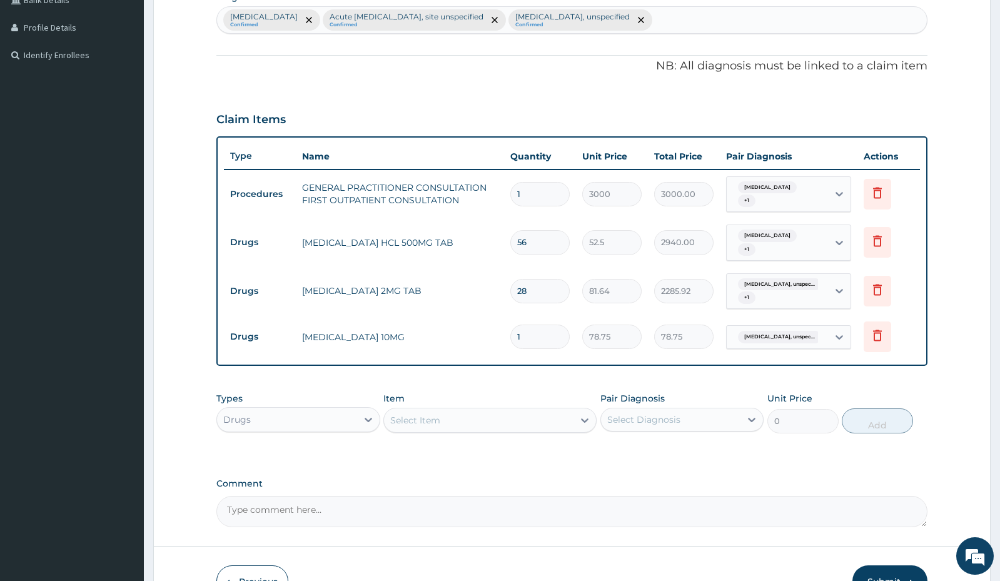
click at [547, 338] on input "1" at bounding box center [539, 337] width 59 height 24
type input "0.00"
type input "7"
type input "551.25"
type input "7"
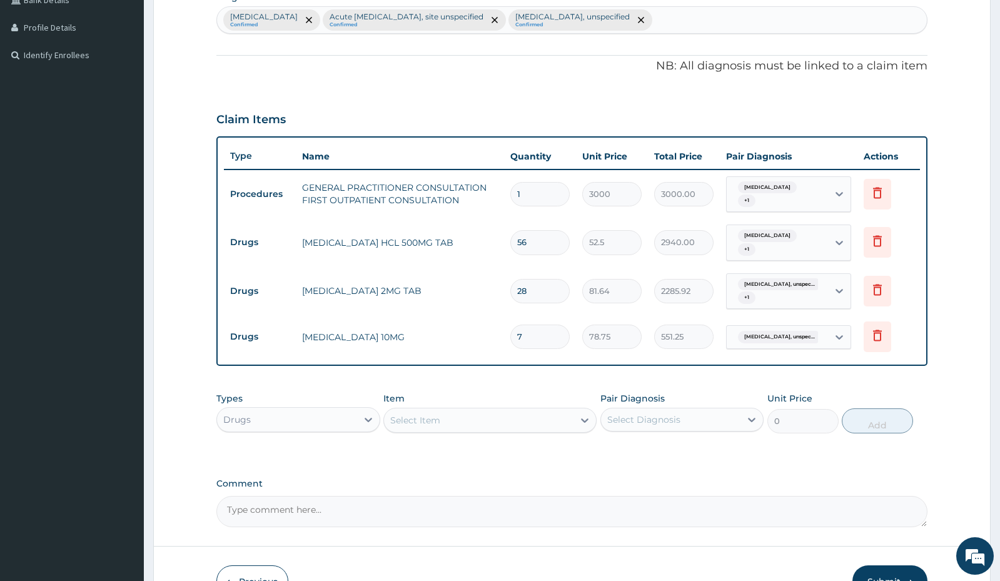
click at [502, 421] on div "Select Item" at bounding box center [479, 420] width 190 height 20
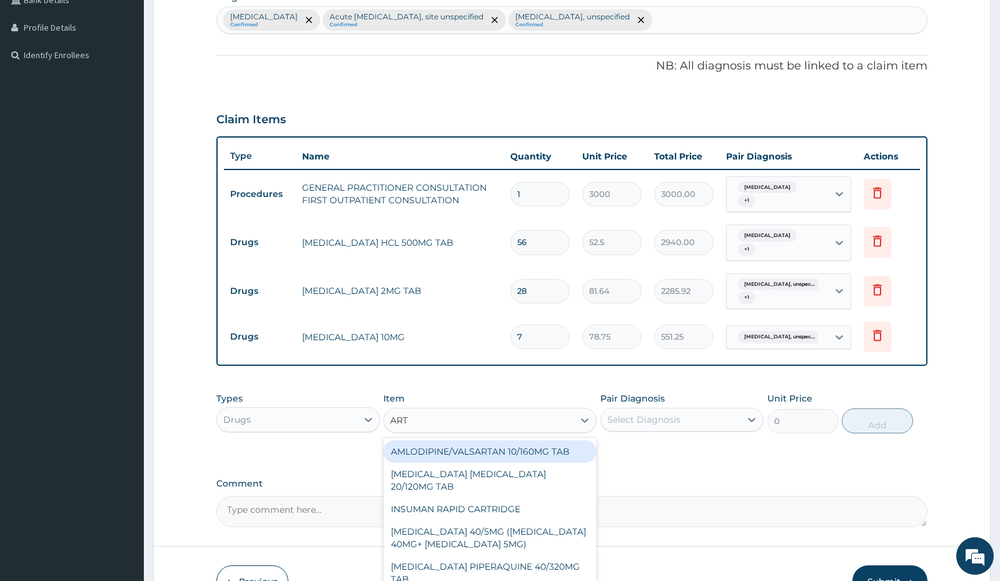
type input "ARTE"
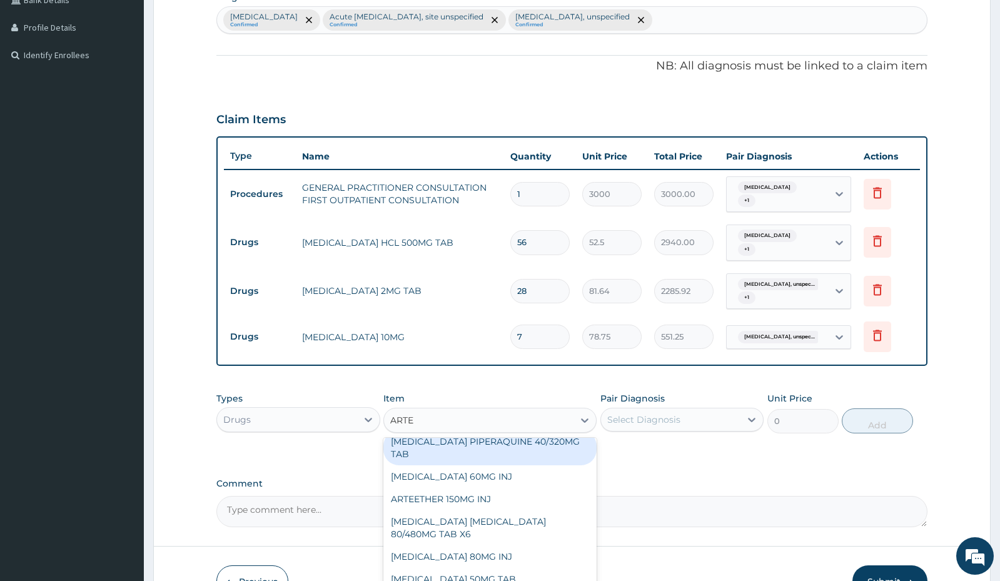
scroll to position [63, 0]
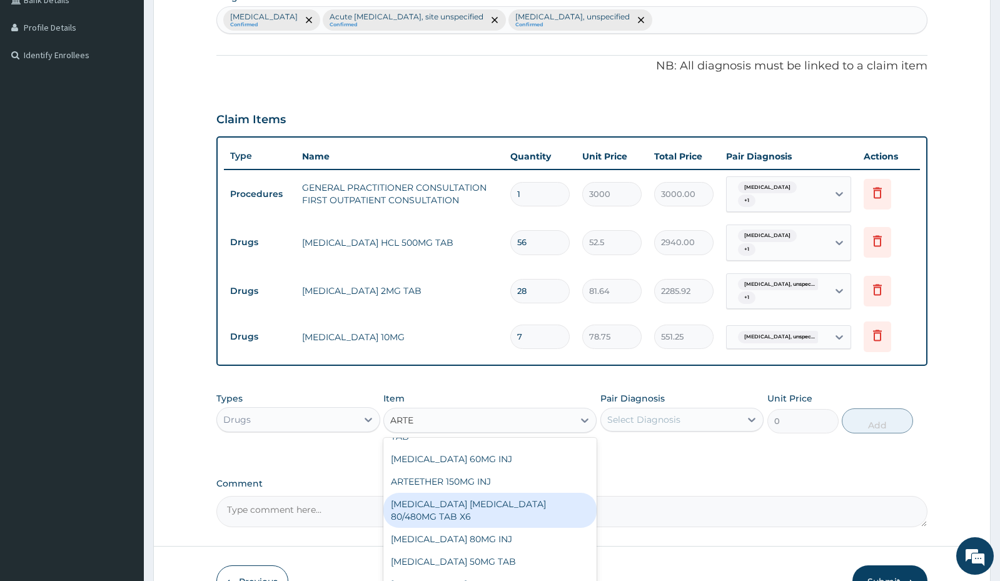
drag, startPoint x: 534, startPoint y: 502, endPoint x: 726, endPoint y: 462, distance: 195.5
click at [535, 502] on div "[MEDICAL_DATA] [MEDICAL_DATA] 80/480MG TAB X6" at bounding box center [489, 510] width 213 height 35
type input "262.5"
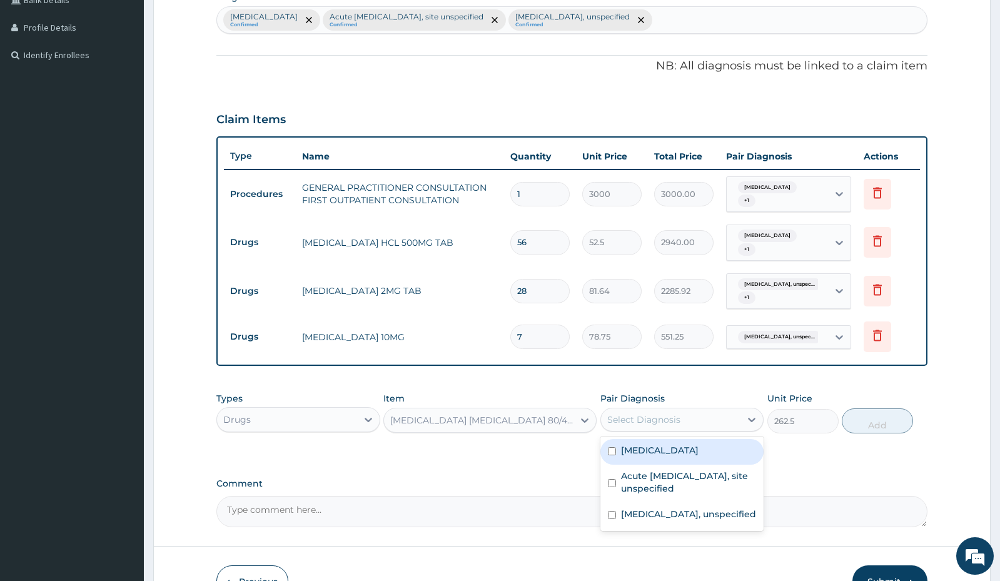
click at [690, 418] on div "Select Diagnosis" at bounding box center [670, 420] width 139 height 20
click at [616, 452] on div "[MEDICAL_DATA]" at bounding box center [681, 452] width 163 height 26
checkbox input "true"
click at [883, 428] on button "Add" at bounding box center [877, 420] width 71 height 25
type input "0"
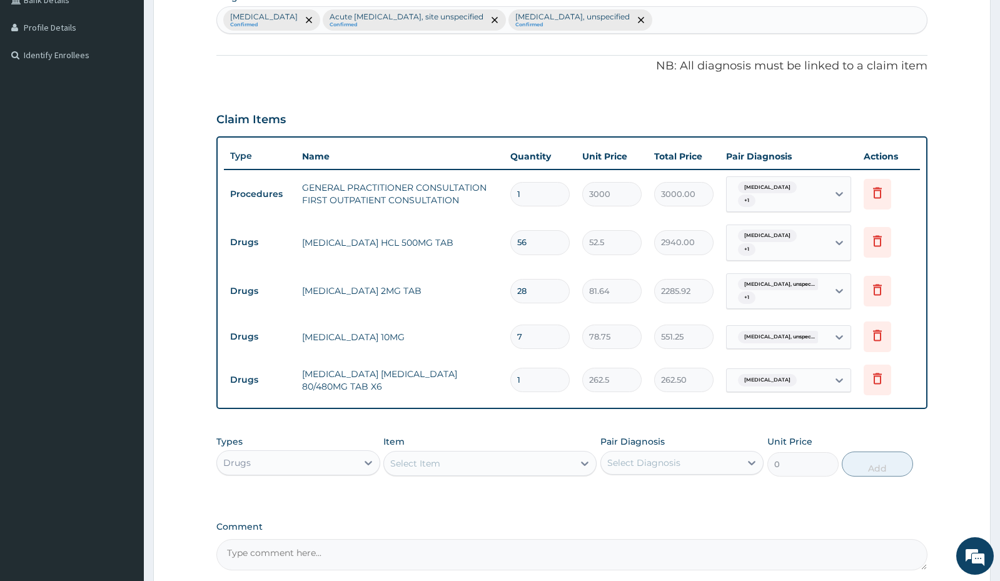
click at [534, 380] on input "1" at bounding box center [539, 380] width 59 height 24
type input "0.00"
type input "6"
type input "1575.00"
type input "6"
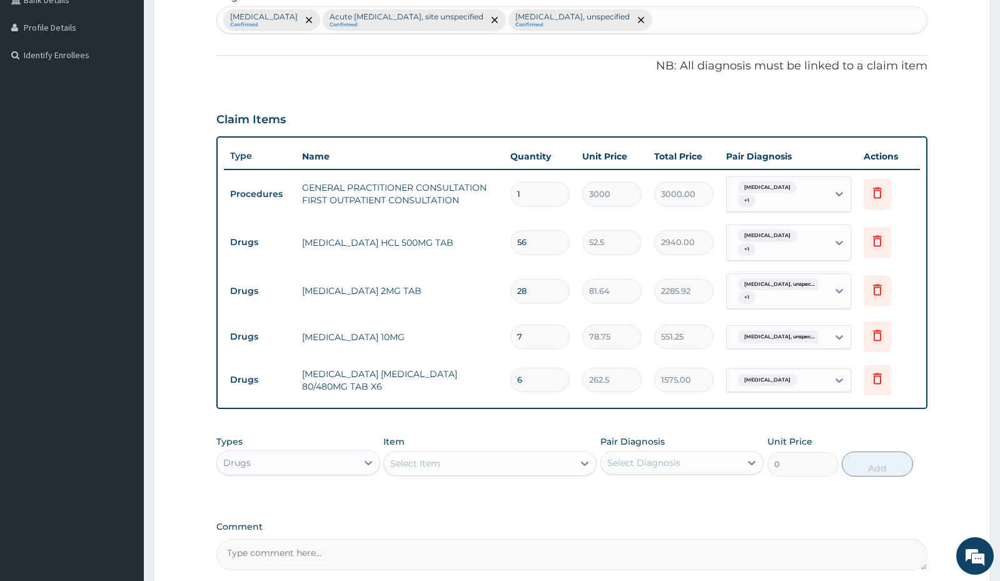
click at [496, 458] on div "Select Item" at bounding box center [479, 463] width 190 height 20
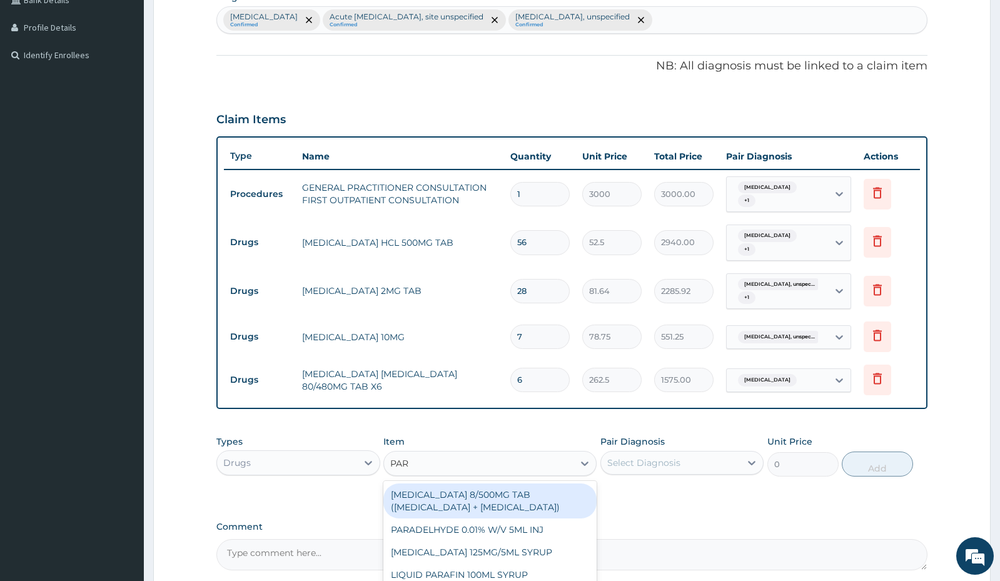
type input "PARA"
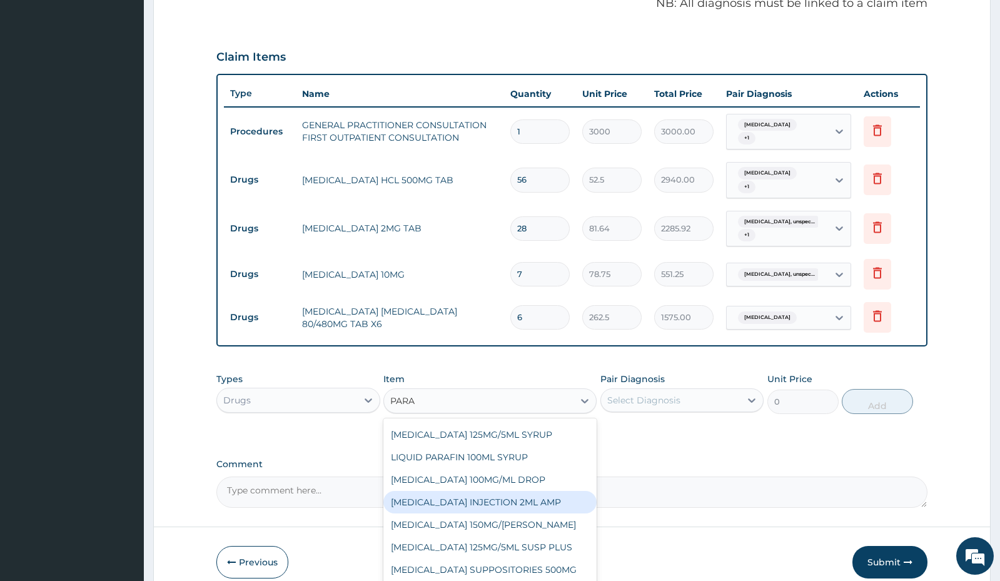
scroll to position [450, 0]
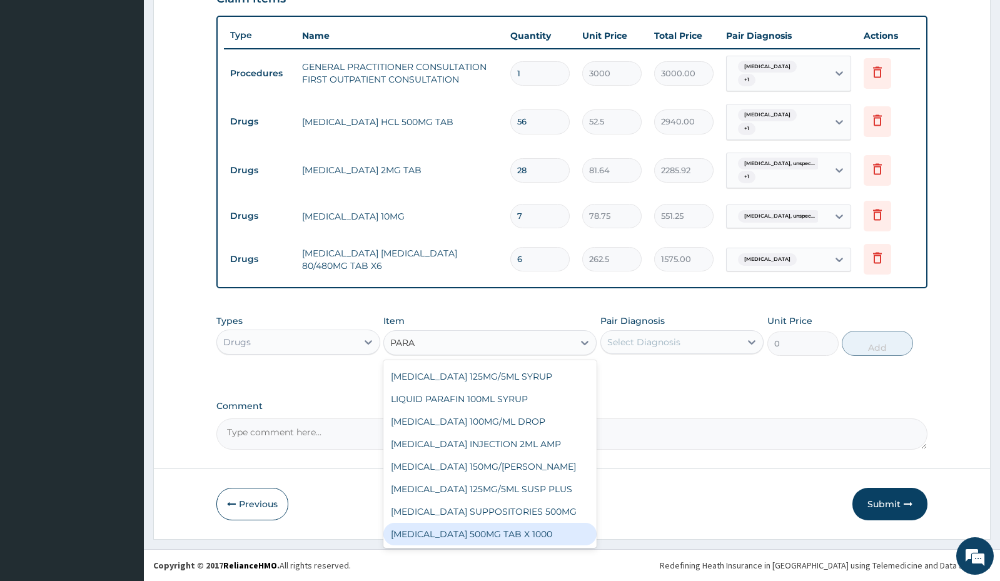
click at [533, 529] on div "[MEDICAL_DATA] 500MG TAB X 1000" at bounding box center [489, 534] width 213 height 23
type input "11.03"
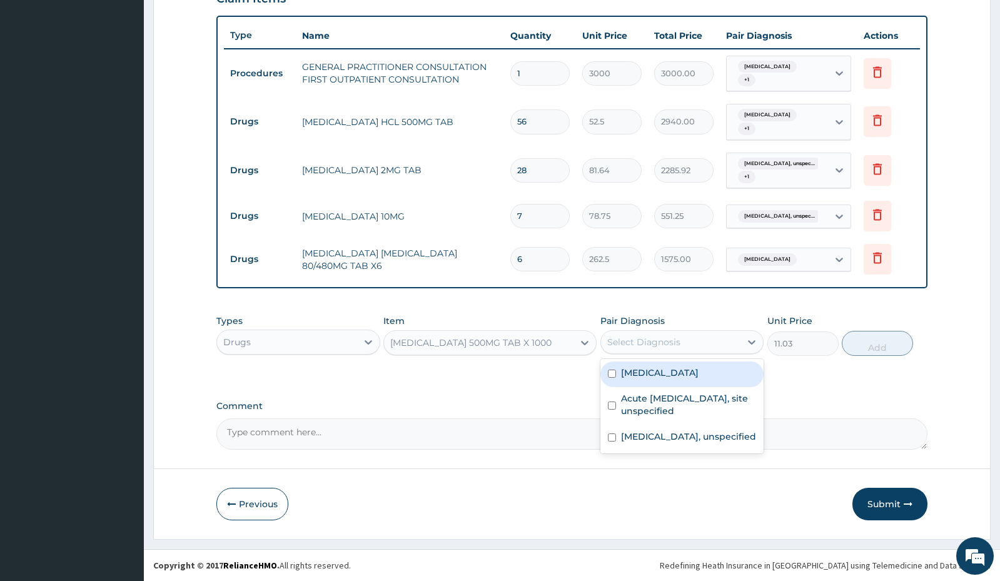
click at [642, 340] on div "Select Diagnosis" at bounding box center [643, 342] width 73 height 13
click at [615, 373] on input "checkbox" at bounding box center [612, 374] width 8 height 8
checkbox input "true"
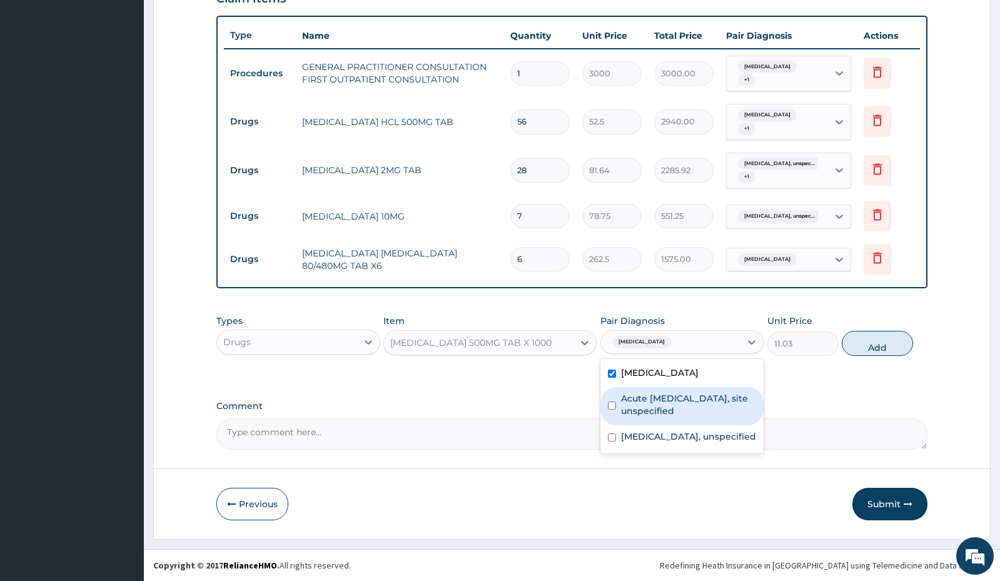
click at [616, 402] on div "Acute [MEDICAL_DATA], site unspecified" at bounding box center [681, 406] width 163 height 38
checkbox input "true"
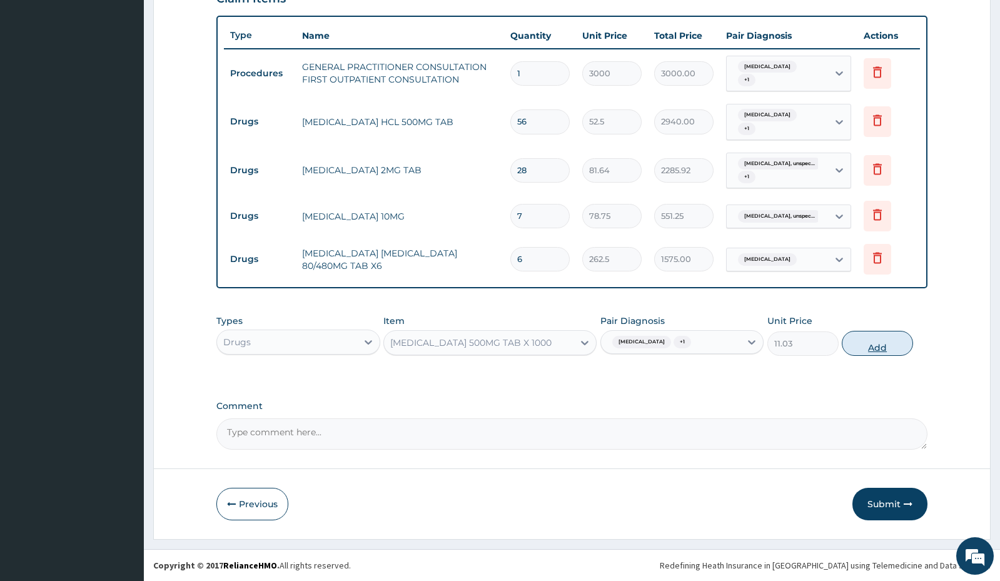
click at [847, 340] on button "Add" at bounding box center [877, 343] width 71 height 25
type input "0"
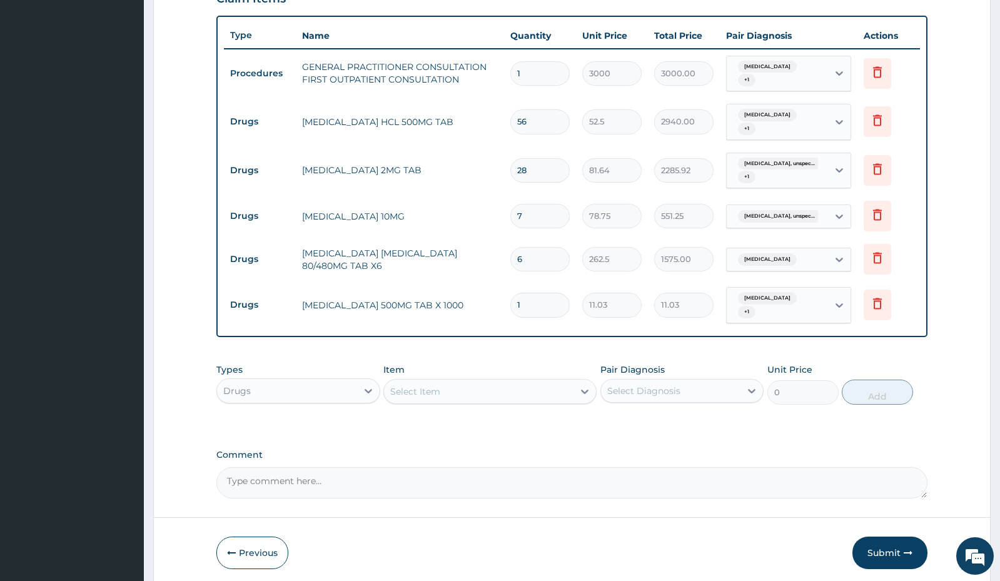
type input "18"
type input "198.54"
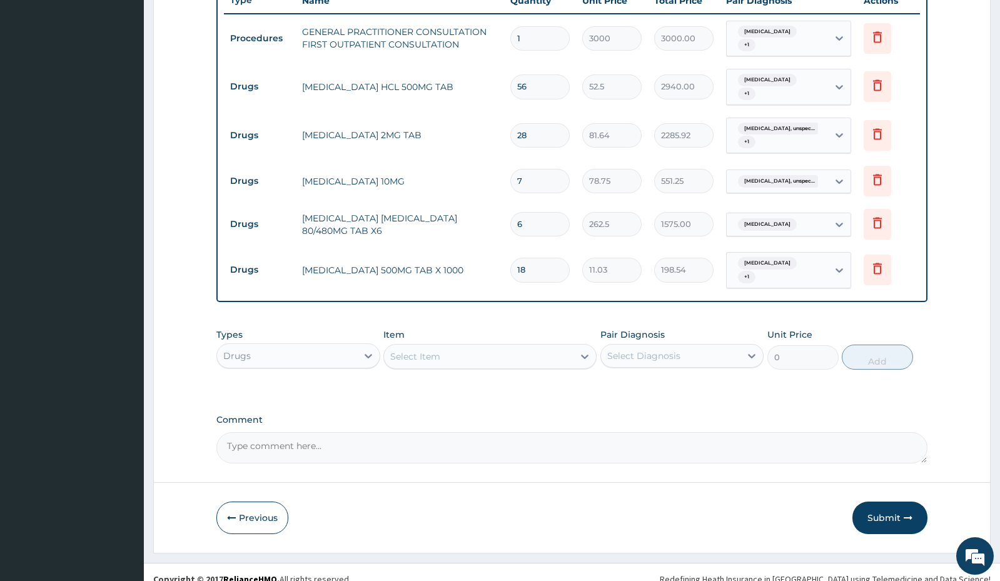
scroll to position [499, 0]
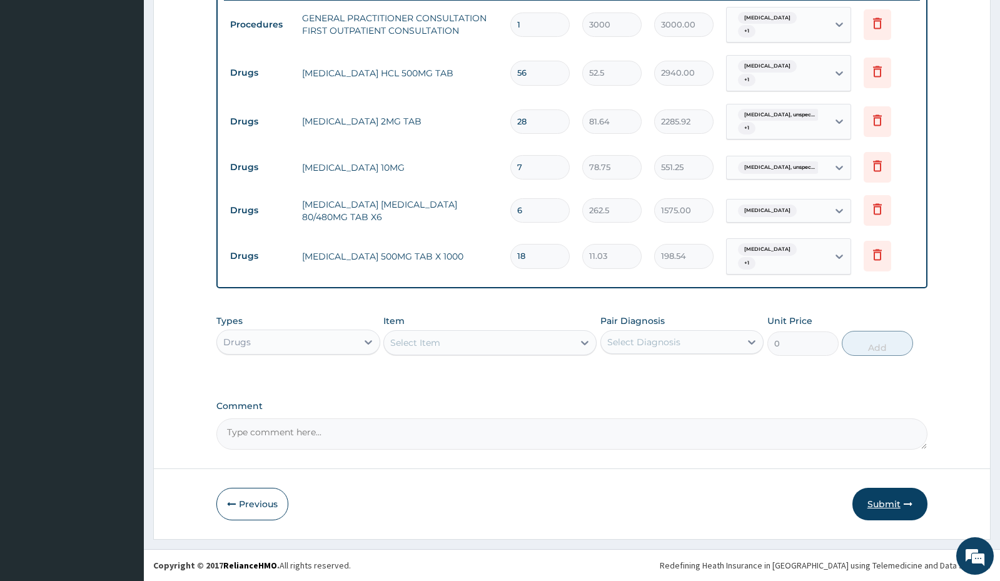
type input "18"
click at [890, 501] on button "Submit" at bounding box center [890, 504] width 75 height 33
click at [878, 505] on button "Submit" at bounding box center [890, 504] width 75 height 33
click at [880, 505] on button "Submit" at bounding box center [890, 504] width 75 height 33
click at [876, 505] on button "Submit" at bounding box center [890, 504] width 75 height 33
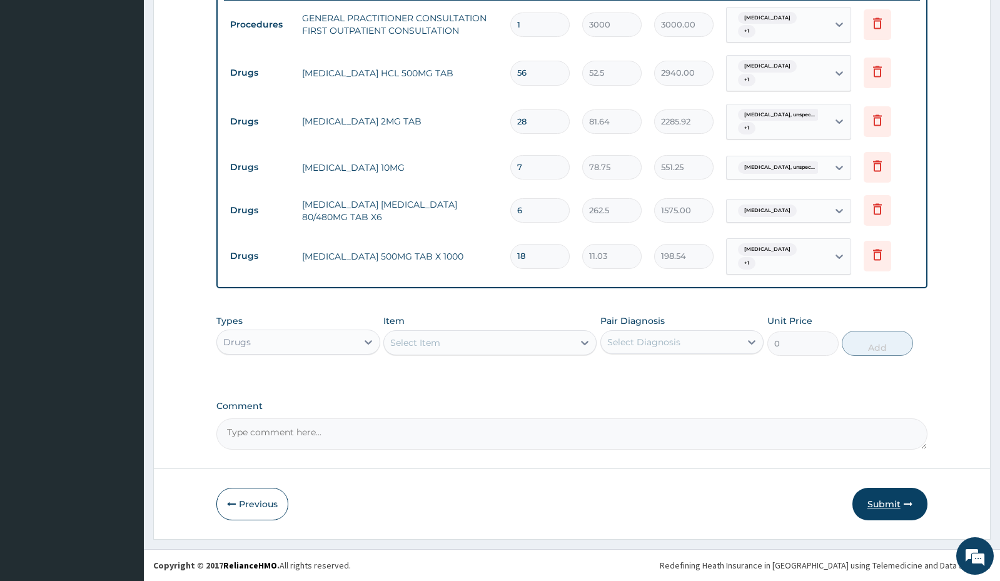
click at [876, 509] on button "Submit" at bounding box center [890, 504] width 75 height 33
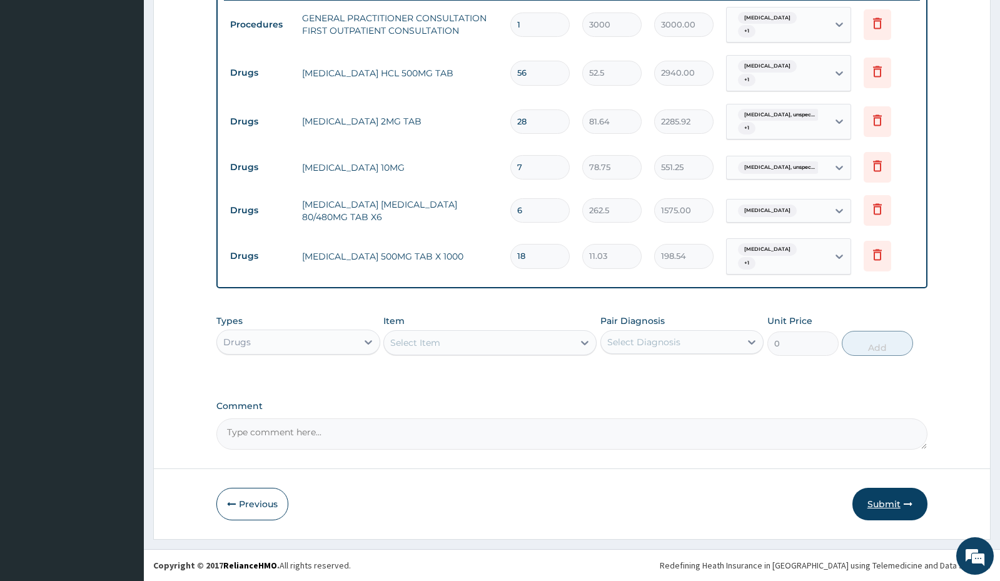
click at [876, 509] on button "Submit" at bounding box center [890, 504] width 75 height 33
click at [874, 507] on button "Submit" at bounding box center [890, 504] width 75 height 33
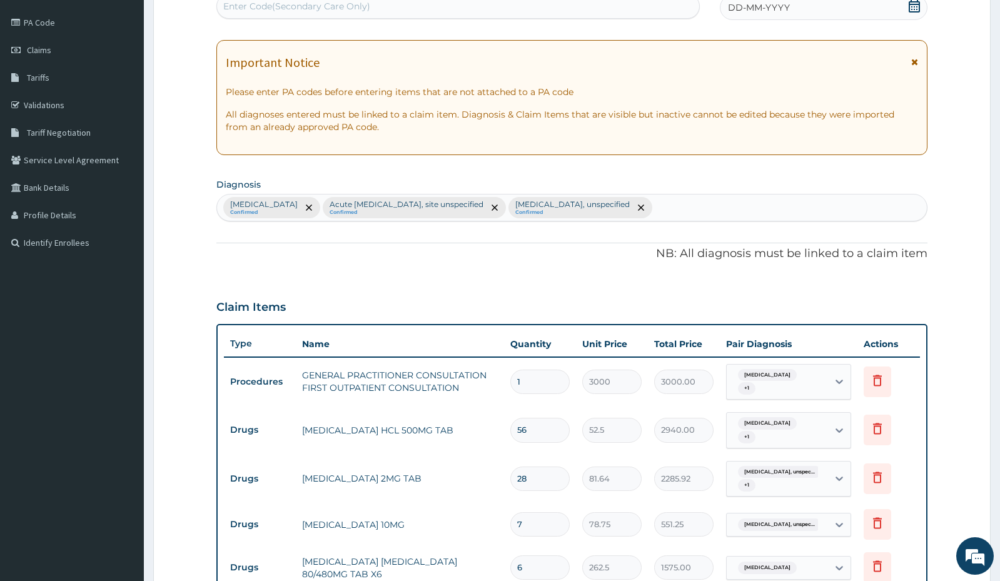
scroll to position [0, 0]
